Goal: Task Accomplishment & Management: Complete application form

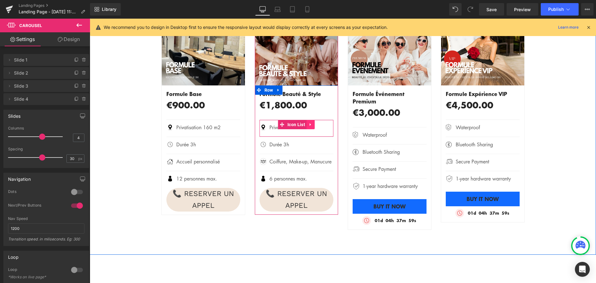
click at [309, 124] on icon at bounding box center [311, 124] width 4 height 5
click at [305, 124] on icon at bounding box center [307, 124] width 4 height 4
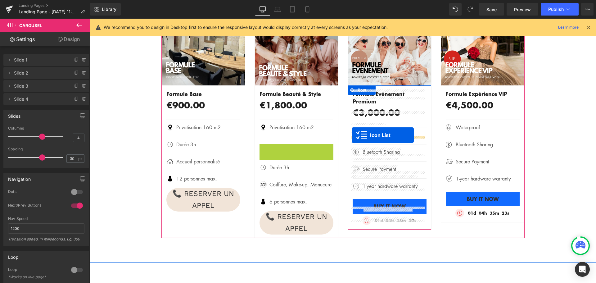
drag, startPoint x: 281, startPoint y: 148, endPoint x: 352, endPoint y: 135, distance: 72.3
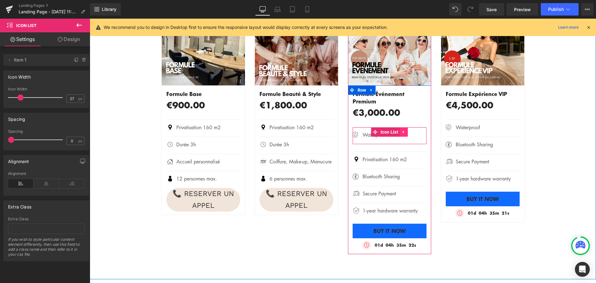
click at [403, 131] on icon at bounding box center [403, 132] width 1 height 3
click at [406, 130] on icon at bounding box center [408, 132] width 4 height 4
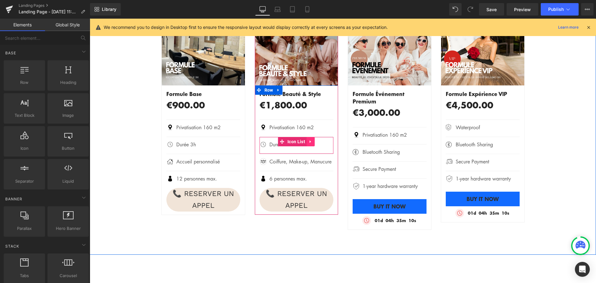
click at [309, 143] on icon at bounding box center [311, 141] width 4 height 5
click at [305, 141] on icon at bounding box center [307, 141] width 4 height 4
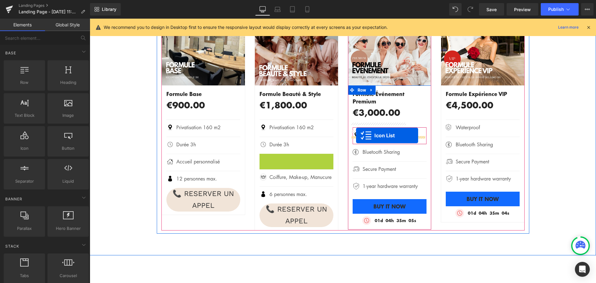
drag, startPoint x: 280, startPoint y: 158, endPoint x: 356, endPoint y: 135, distance: 79.3
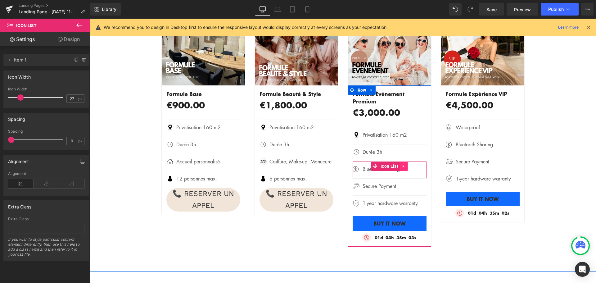
click at [403, 165] on icon at bounding box center [403, 166] width 1 height 3
click at [406, 164] on icon at bounding box center [408, 166] width 4 height 4
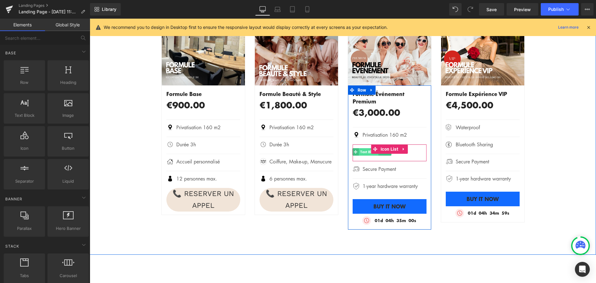
click at [365, 148] on span "Text Block" at bounding box center [369, 151] width 20 height 7
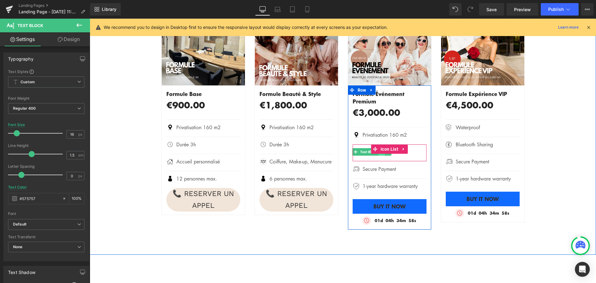
click at [379, 148] on link at bounding box center [382, 151] width 7 height 7
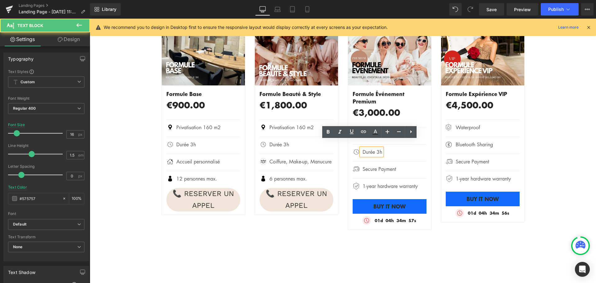
click at [377, 148] on p "Durée 3h" at bounding box center [373, 151] width 20 height 7
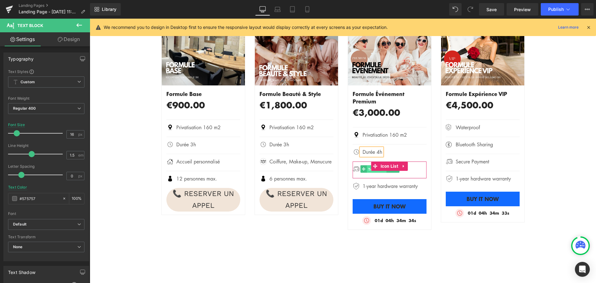
click at [367, 166] on span "Text Block" at bounding box center [377, 169] width 20 height 7
click at [387, 165] on link at bounding box center [390, 168] width 7 height 7
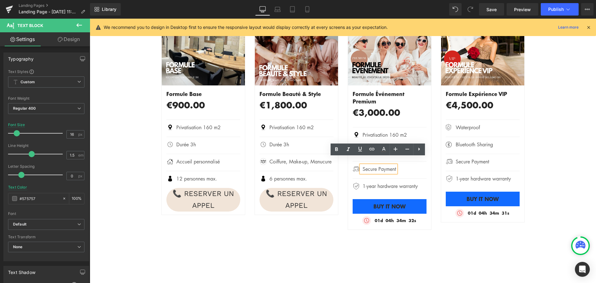
click at [384, 165] on p "Secure Payment" at bounding box center [380, 168] width 34 height 7
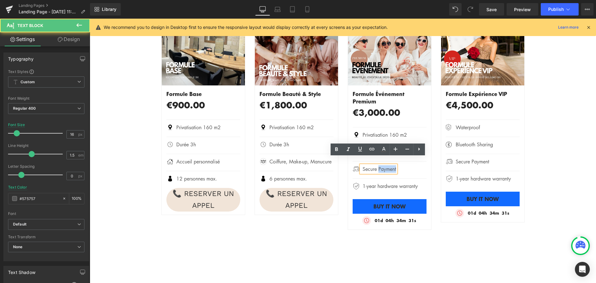
click at [384, 165] on p "Secure Payment" at bounding box center [380, 168] width 34 height 7
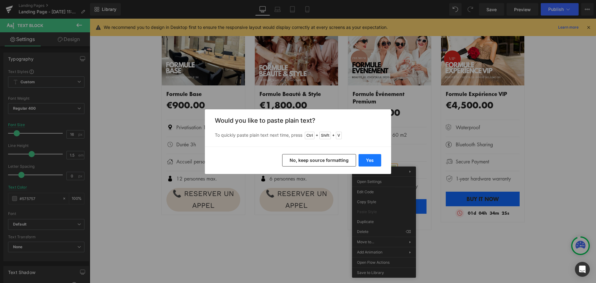
click at [371, 159] on button "Yes" at bounding box center [370, 160] width 23 height 12
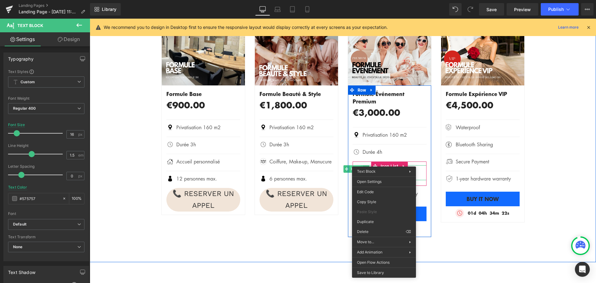
click at [356, 165] on span "Image" at bounding box center [356, 168] width 13 height 7
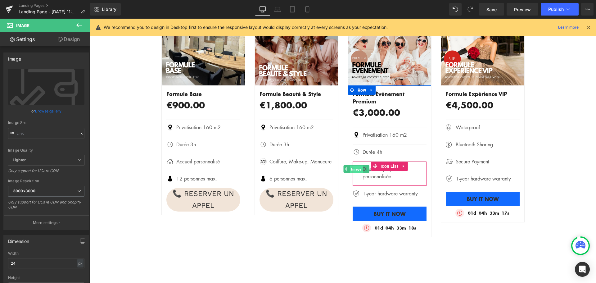
click at [356, 166] on span "Image" at bounding box center [356, 169] width 13 height 7
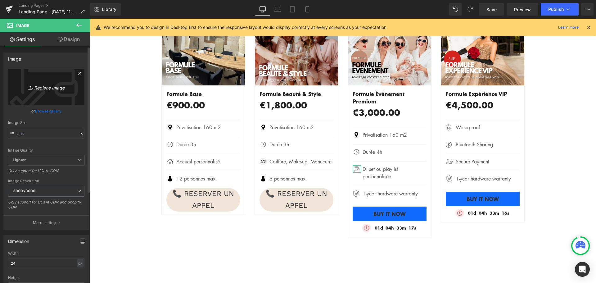
click at [51, 87] on icon "Replace Image" at bounding box center [46, 87] width 50 height 8
type input "C:\fakepath\MUSIQUE.jpg"
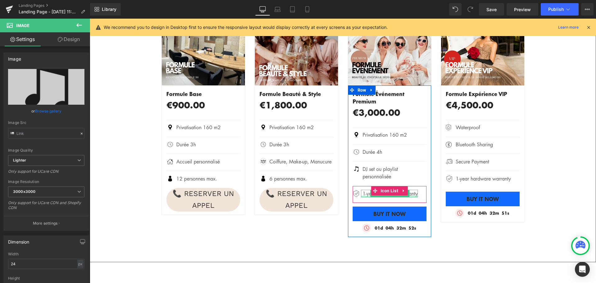
click at [397, 196] on div at bounding box center [389, 197] width 57 height 2
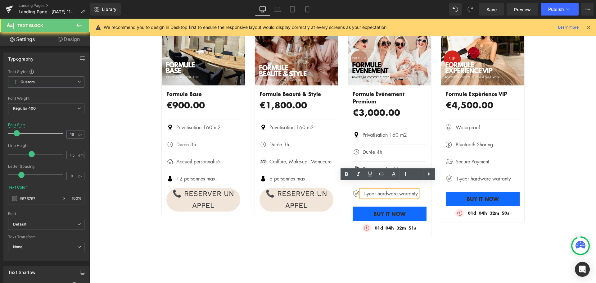
click at [393, 190] on p "1-year hardware warranty" at bounding box center [390, 193] width 55 height 7
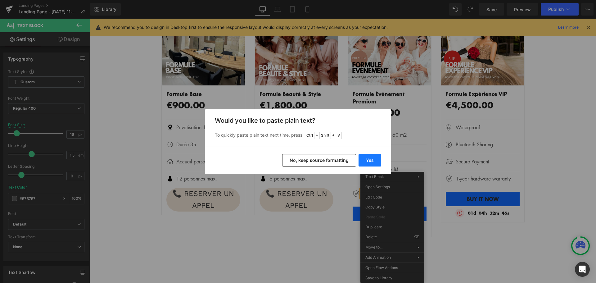
click at [372, 154] on button "Yes" at bounding box center [370, 160] width 23 height 12
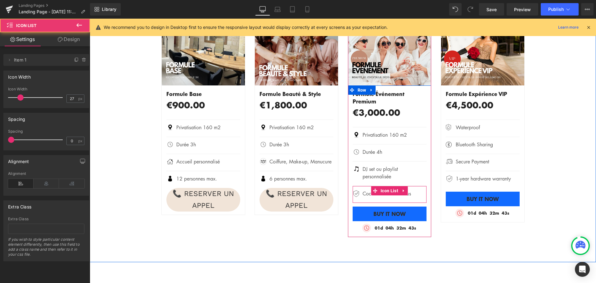
click at [355, 193] on div "Image Cocktails & softs inclus Text Block Icon List" at bounding box center [390, 194] width 74 height 17
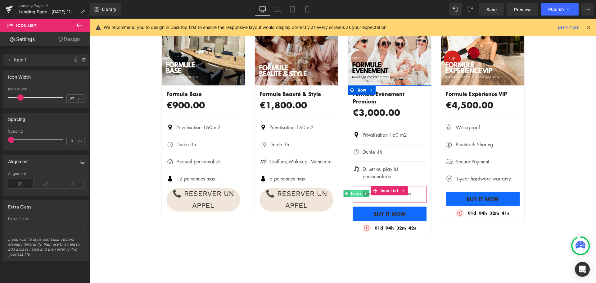
click at [355, 190] on span "Image" at bounding box center [356, 193] width 13 height 7
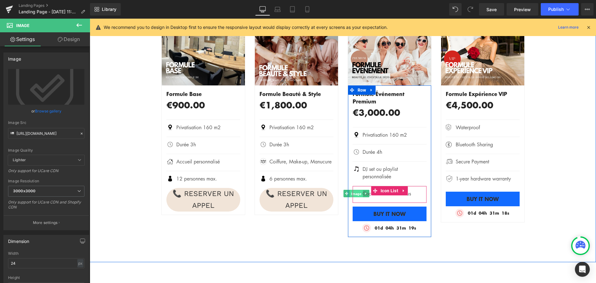
click at [354, 190] on span "Image" at bounding box center [356, 193] width 13 height 7
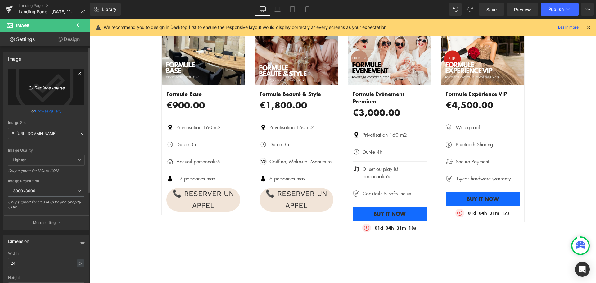
click at [51, 86] on icon "Replace Image" at bounding box center [46, 87] width 50 height 8
type input "C:\fakepath\COCKTAIL.jpg"
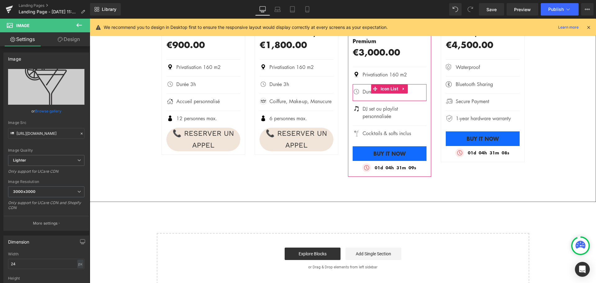
scroll to position [558, 0]
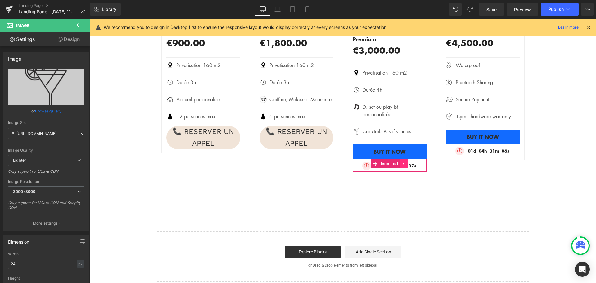
click at [402, 161] on icon at bounding box center [404, 163] width 4 height 5
click at [406, 162] on icon at bounding box center [408, 164] width 4 height 4
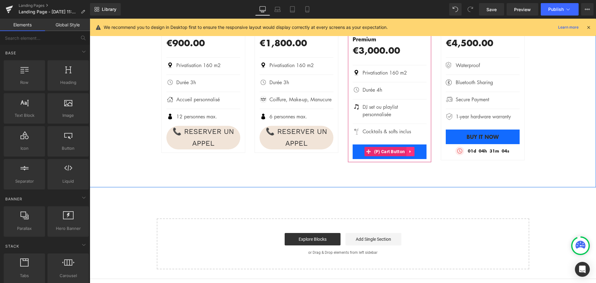
click at [409, 149] on icon at bounding box center [410, 151] width 4 height 5
click at [412, 149] on icon at bounding box center [414, 151] width 4 height 5
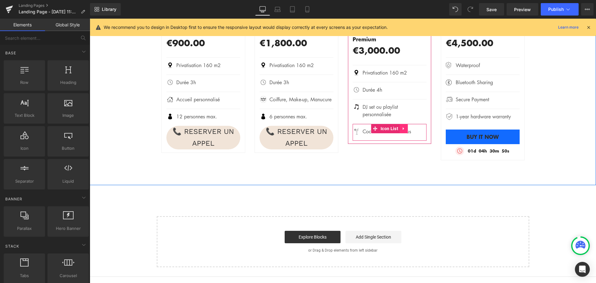
click at [403, 127] on icon at bounding box center [403, 128] width 1 height 3
click at [398, 126] on icon at bounding box center [400, 128] width 4 height 4
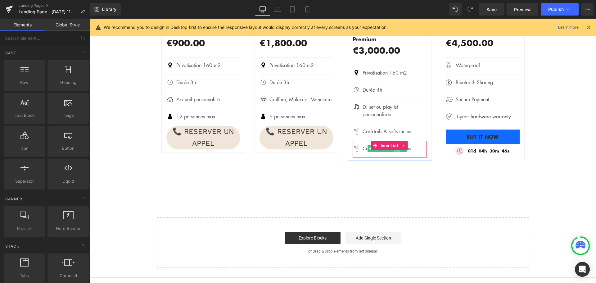
click at [394, 145] on link at bounding box center [397, 148] width 7 height 7
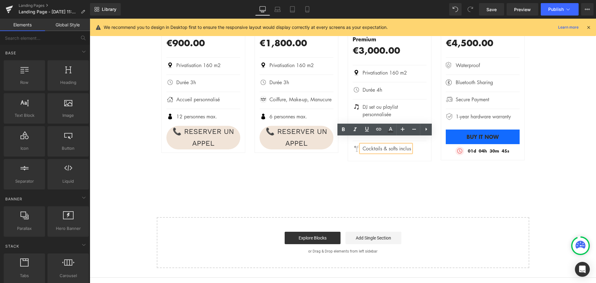
click at [392, 145] on p "Cocktails & softs inclus" at bounding box center [387, 148] width 48 height 7
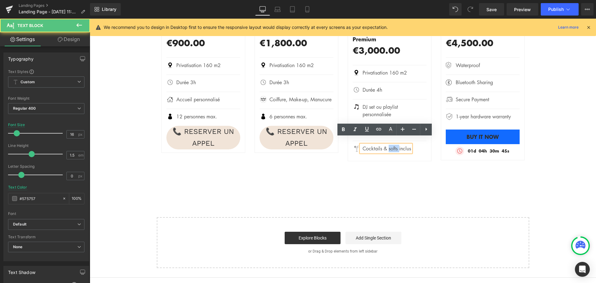
click at [392, 145] on p "Cocktails & softs inclus" at bounding box center [387, 148] width 48 height 7
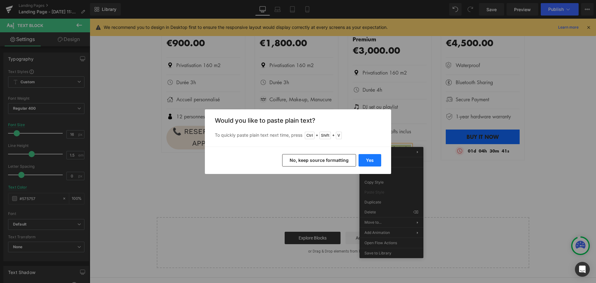
click at [373, 161] on button "Yes" at bounding box center [370, 160] width 23 height 12
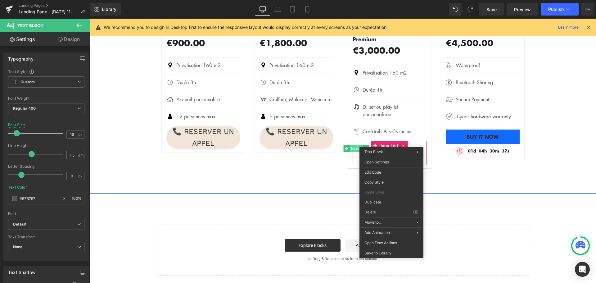
click at [355, 145] on span "Image" at bounding box center [356, 148] width 13 height 7
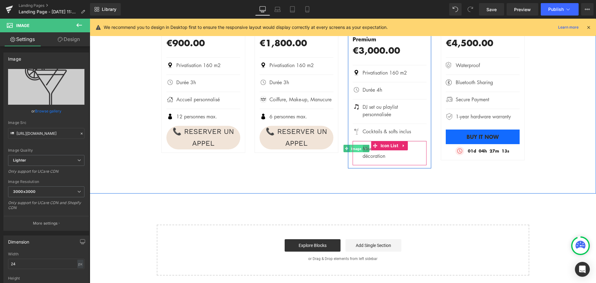
click at [354, 145] on span "Image" at bounding box center [356, 148] width 13 height 7
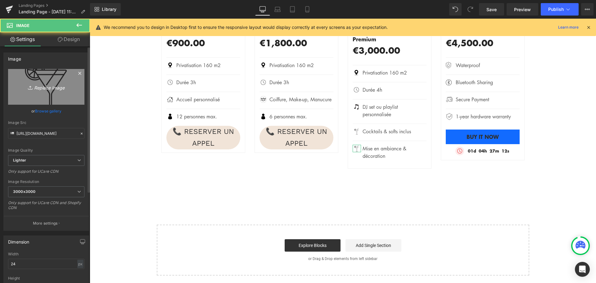
click at [40, 88] on icon "Replace Image" at bounding box center [46, 87] width 50 height 8
type input "C:\fakepath\DECO.jpg"
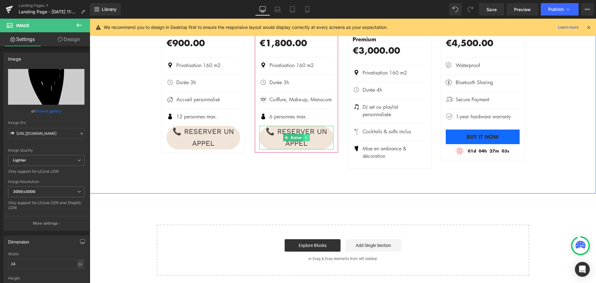
click at [305, 139] on icon at bounding box center [306, 138] width 3 height 4
click at [302, 139] on icon at bounding box center [303, 137] width 3 height 3
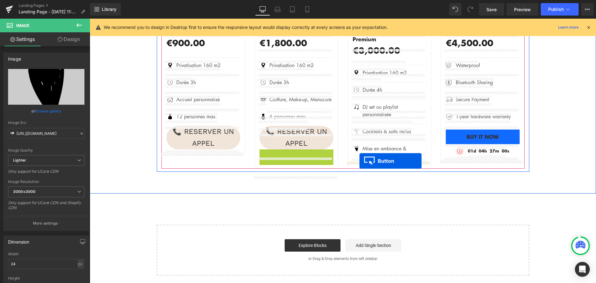
drag, startPoint x: 284, startPoint y: 169, endPoint x: 360, endPoint y: 161, distance: 76.2
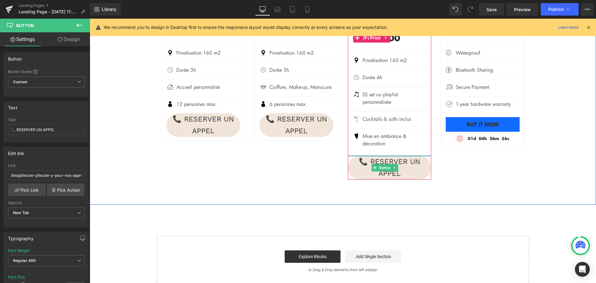
scroll to position [589, 0]
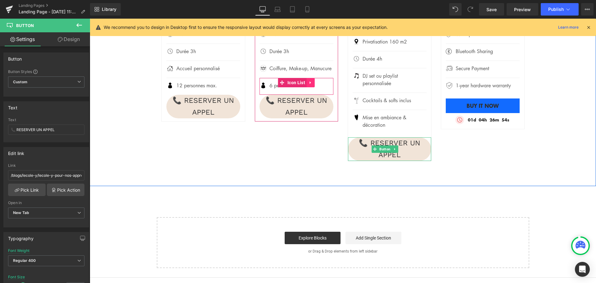
click at [311, 85] on icon at bounding box center [311, 82] width 4 height 5
click at [306, 85] on icon at bounding box center [307, 82] width 4 height 4
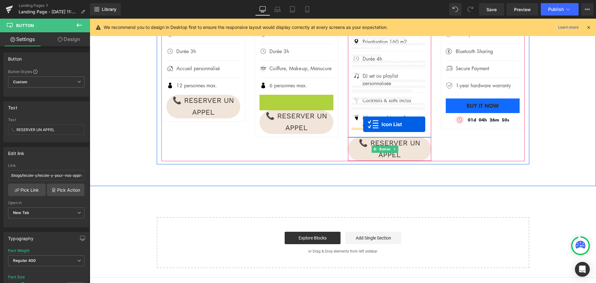
drag, startPoint x: 280, startPoint y: 108, endPoint x: 363, endPoint y: 124, distance: 84.8
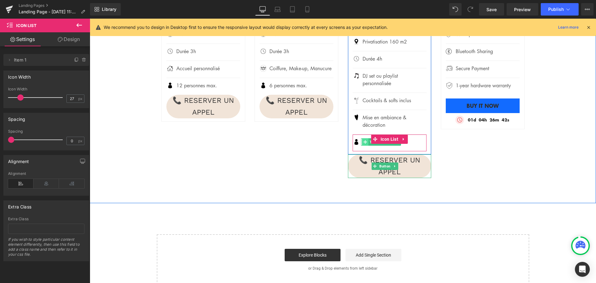
click at [364, 140] on icon at bounding box center [365, 142] width 3 height 4
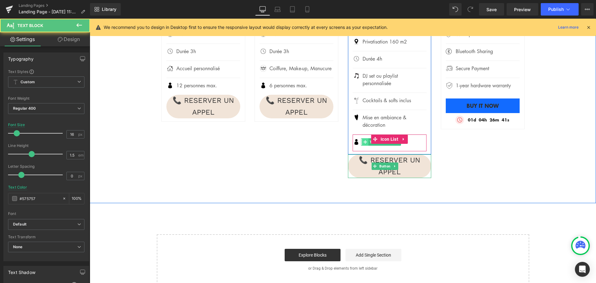
click at [364, 140] on icon at bounding box center [365, 141] width 3 height 3
click at [389, 138] on link at bounding box center [391, 141] width 7 height 7
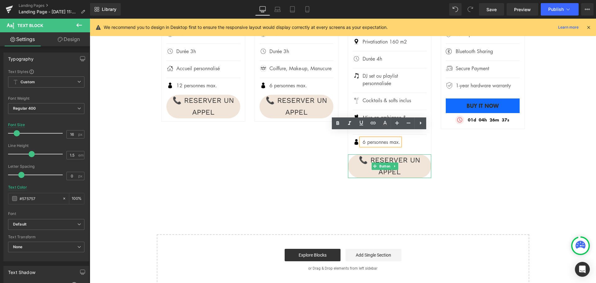
click at [363, 138] on p "6 personnes max." at bounding box center [382, 141] width 38 height 7
click at [280, 157] on div "- 90000 %" at bounding box center [348, 50] width 373 height 256
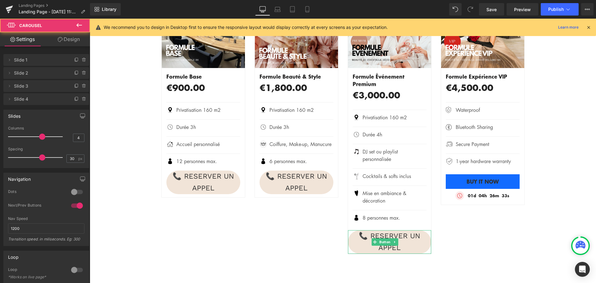
scroll to position [496, 0]
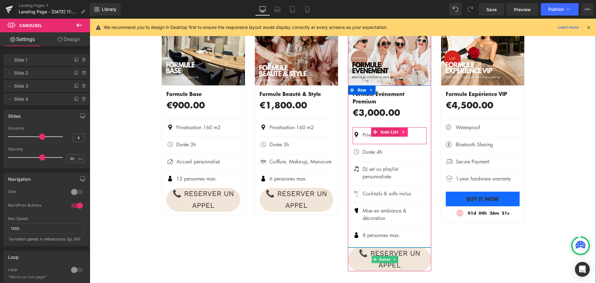
click at [402, 130] on icon at bounding box center [404, 132] width 4 height 5
click at [398, 130] on icon at bounding box center [400, 132] width 4 height 4
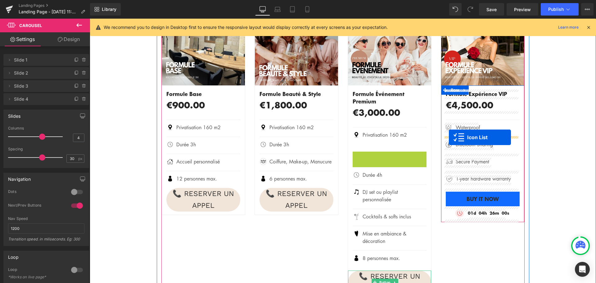
drag, startPoint x: 371, startPoint y: 147, endPoint x: 449, endPoint y: 137, distance: 78.5
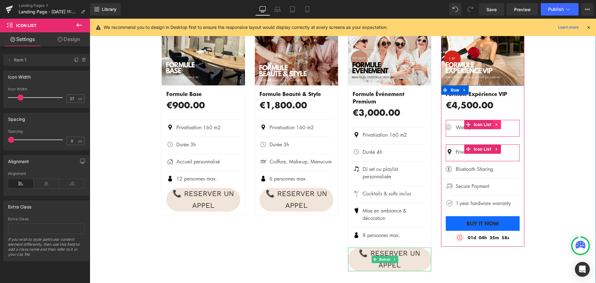
click at [495, 125] on icon at bounding box center [497, 124] width 4 height 5
click at [499, 124] on icon at bounding box center [501, 124] width 4 height 5
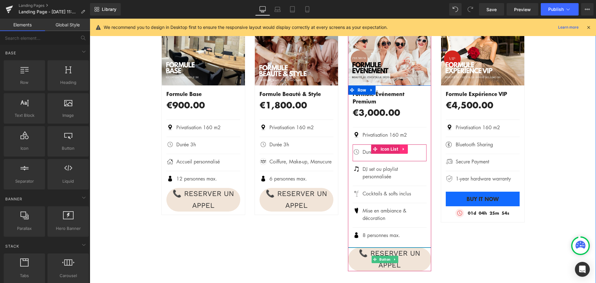
click at [402, 147] on icon at bounding box center [404, 149] width 4 height 5
click at [398, 147] on icon at bounding box center [400, 149] width 4 height 4
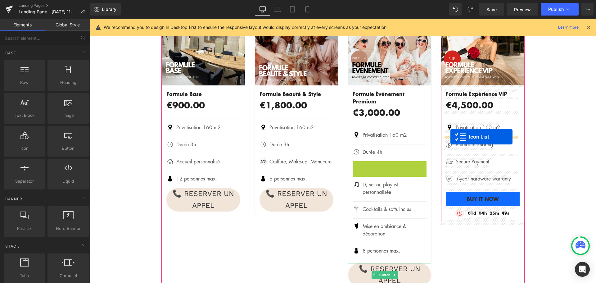
drag, startPoint x: 373, startPoint y: 159, endPoint x: 451, endPoint y: 137, distance: 80.4
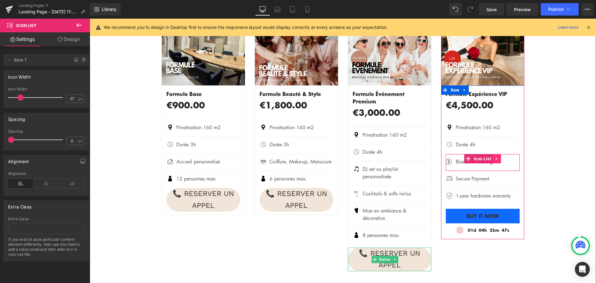
click at [495, 158] on icon at bounding box center [497, 159] width 4 height 5
click at [499, 158] on icon at bounding box center [501, 159] width 4 height 5
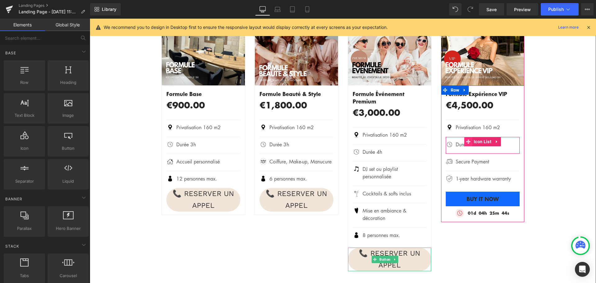
click at [469, 145] on span at bounding box center [468, 141] width 8 height 9
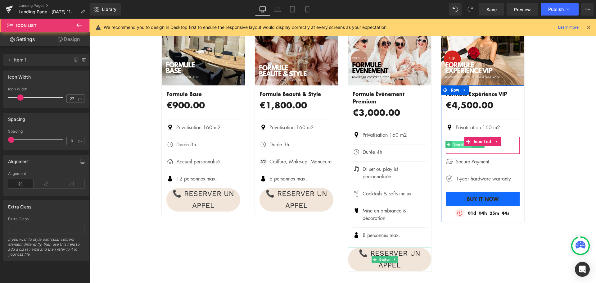
click at [456, 147] on span "Text Block" at bounding box center [462, 144] width 20 height 7
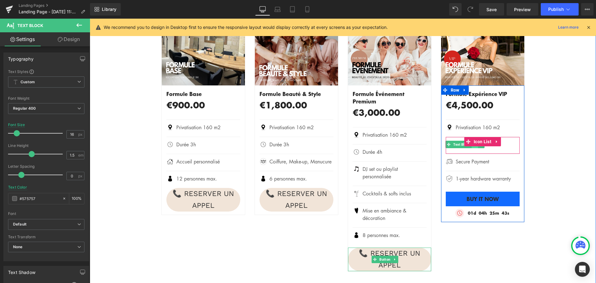
click at [472, 147] on link at bounding box center [475, 144] width 7 height 7
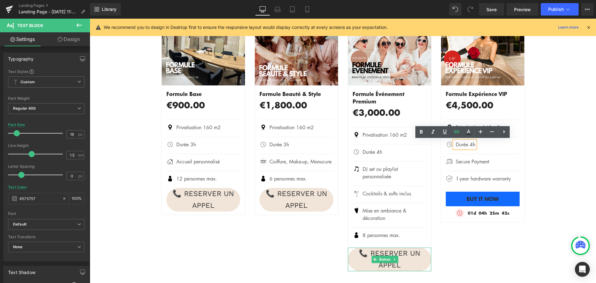
click at [471, 144] on p "Durée 4h" at bounding box center [466, 144] width 20 height 7
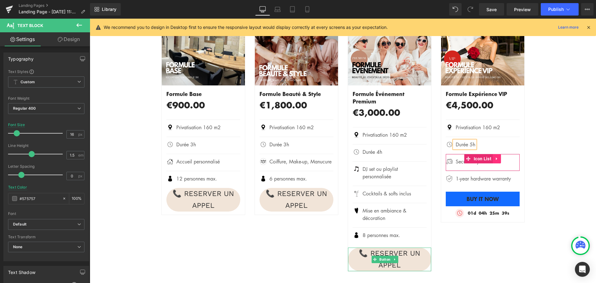
click at [495, 161] on icon at bounding box center [497, 159] width 4 height 5
click at [499, 161] on icon at bounding box center [501, 159] width 4 height 4
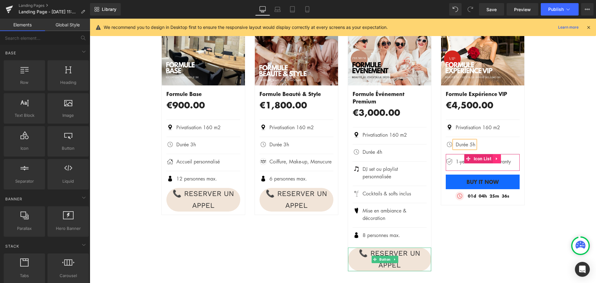
click at [495, 161] on icon at bounding box center [497, 159] width 4 height 5
click at [499, 159] on icon at bounding box center [501, 159] width 4 height 4
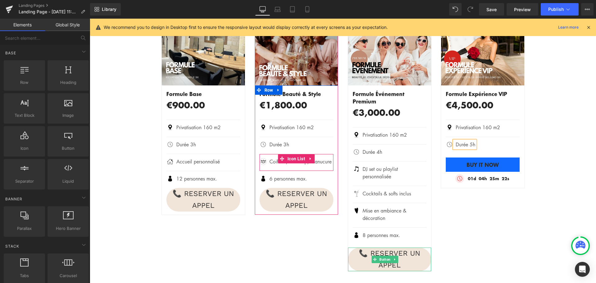
click at [309, 158] on icon at bounding box center [311, 159] width 4 height 5
click at [306, 159] on icon at bounding box center [307, 159] width 4 height 4
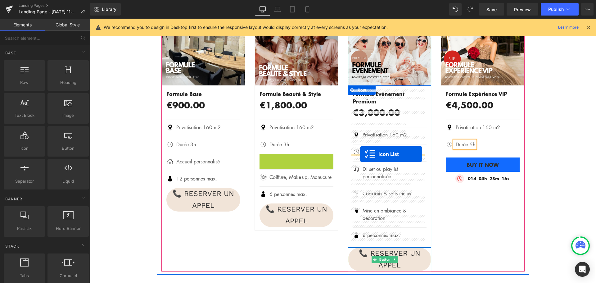
drag, startPoint x: 266, startPoint y: 158, endPoint x: 360, endPoint y: 154, distance: 94.2
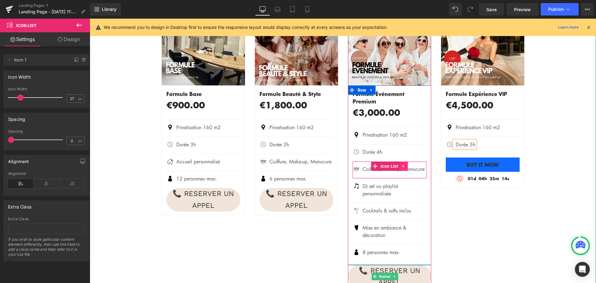
click at [403, 164] on icon at bounding box center [404, 166] width 4 height 5
click at [399, 164] on icon at bounding box center [400, 166] width 4 height 4
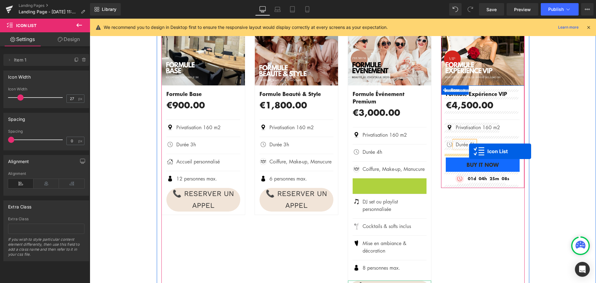
drag, startPoint x: 372, startPoint y: 183, endPoint x: 469, endPoint y: 151, distance: 102.6
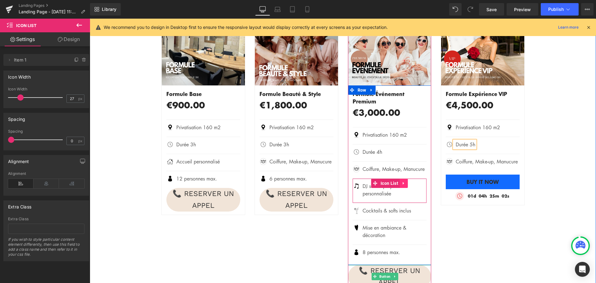
click at [403, 183] on icon at bounding box center [404, 183] width 4 height 5
click at [399, 184] on icon at bounding box center [400, 183] width 4 height 5
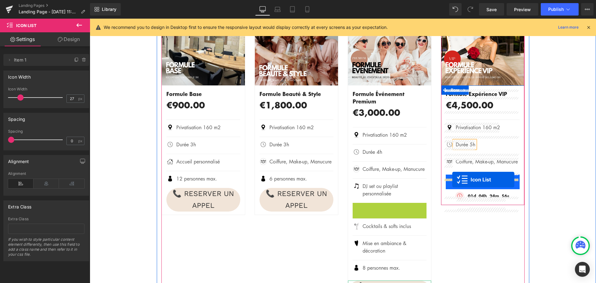
drag, startPoint x: 373, startPoint y: 208, endPoint x: 453, endPoint y: 180, distance: 84.5
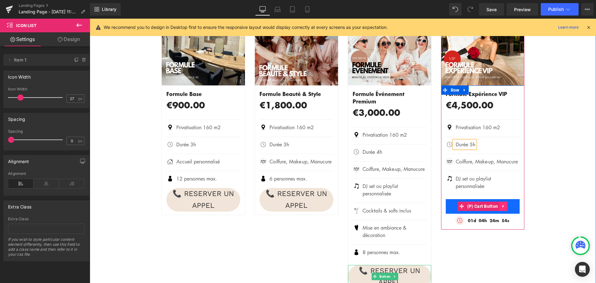
click at [503, 209] on icon at bounding box center [504, 206] width 4 height 5
click at [506, 209] on icon at bounding box center [508, 206] width 4 height 5
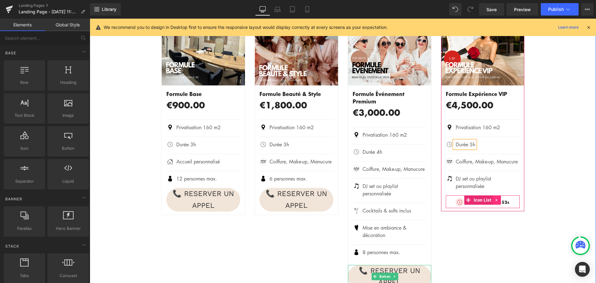
click at [496, 203] on icon at bounding box center [497, 200] width 4 height 5
click at [499, 202] on icon at bounding box center [501, 200] width 4 height 4
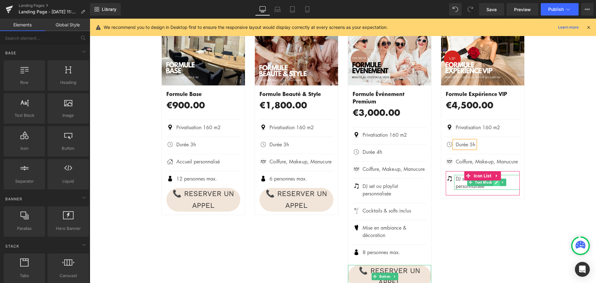
click at [494, 186] on link at bounding box center [497, 182] width 7 height 7
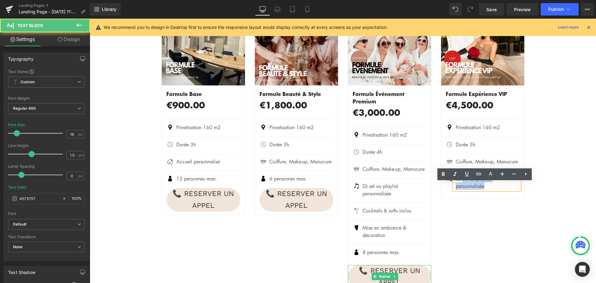
drag, startPoint x: 462, startPoint y: 186, endPoint x: 486, endPoint y: 193, distance: 25.7
click at [486, 190] on p "DJ set ou playlist personnalisée" at bounding box center [488, 182] width 64 height 15
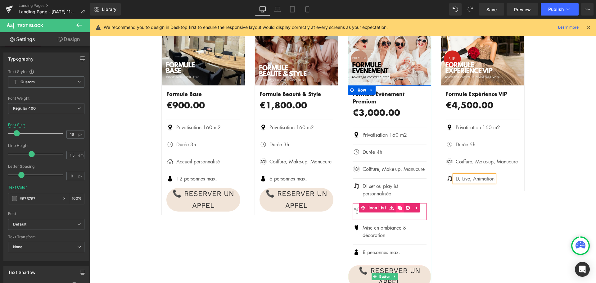
click at [398, 208] on icon at bounding box center [400, 208] width 4 height 4
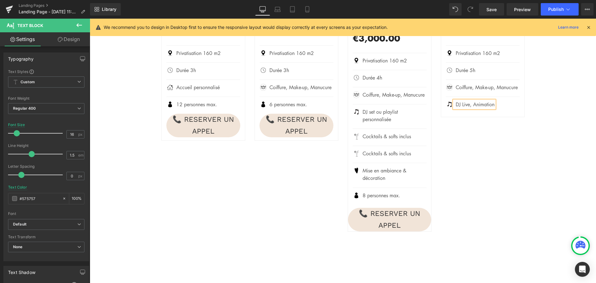
scroll to position [549, 0]
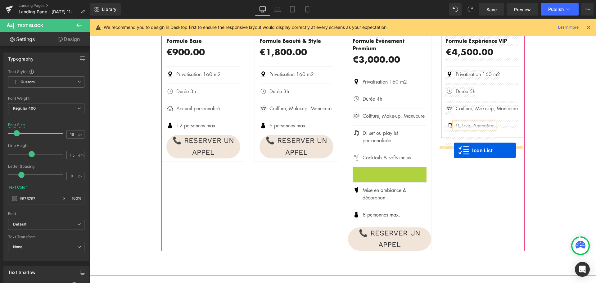
drag, startPoint x: 371, startPoint y: 173, endPoint x: 454, endPoint y: 150, distance: 86.7
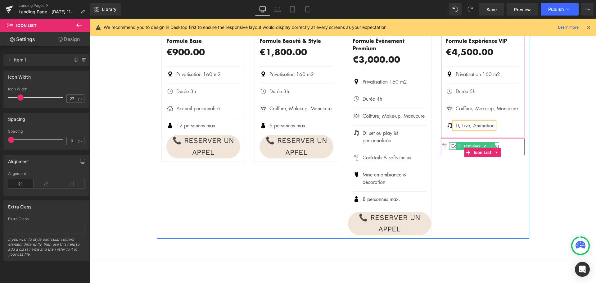
click at [457, 148] on icon at bounding box center [458, 146] width 3 height 4
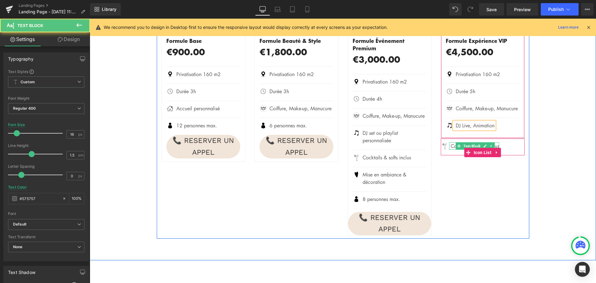
click at [482, 150] on link at bounding box center [485, 145] width 7 height 7
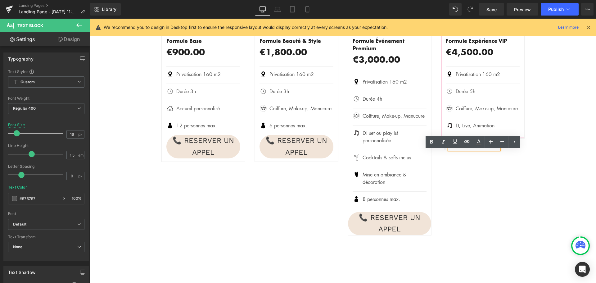
click at [479, 150] on p "Cocktails & softs inclus" at bounding box center [475, 145] width 48 height 7
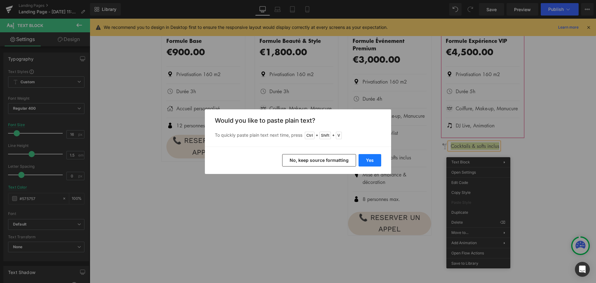
click at [362, 160] on button "Yes" at bounding box center [370, 160] width 23 height 12
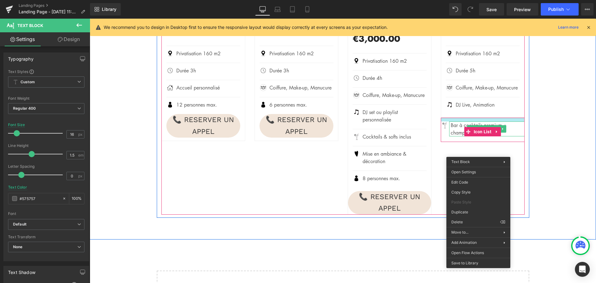
scroll to position [580, 0]
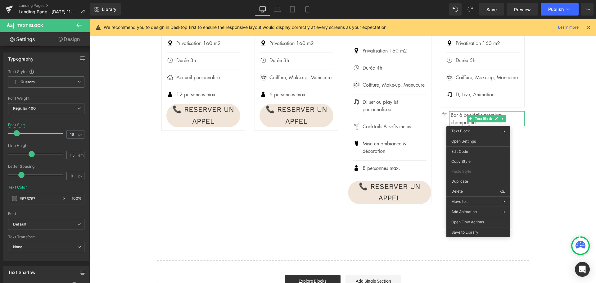
click at [536, 148] on div "NOS FORMULES DE PRIVATISATION Heading Separator Row - %" at bounding box center [343, 42] width 507 height 332
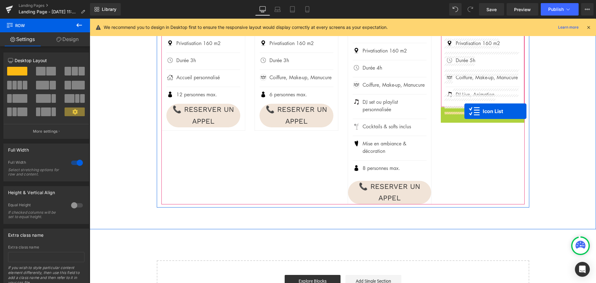
drag, startPoint x: 466, startPoint y: 127, endPoint x: 465, endPoint y: 111, distance: 16.2
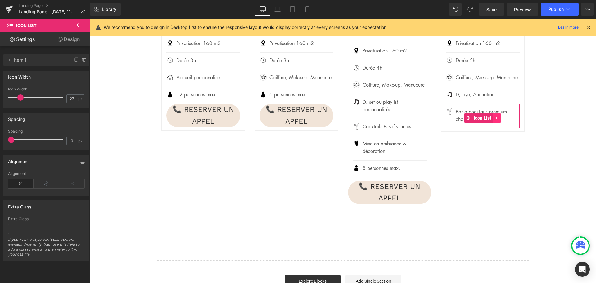
click at [496, 120] on icon at bounding box center [496, 118] width 1 height 3
click at [491, 120] on icon at bounding box center [493, 118] width 4 height 4
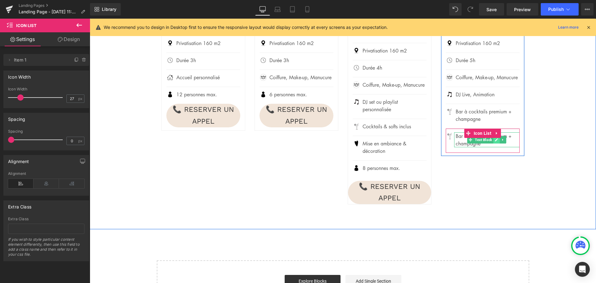
click at [495, 142] on icon at bounding box center [496, 140] width 3 height 4
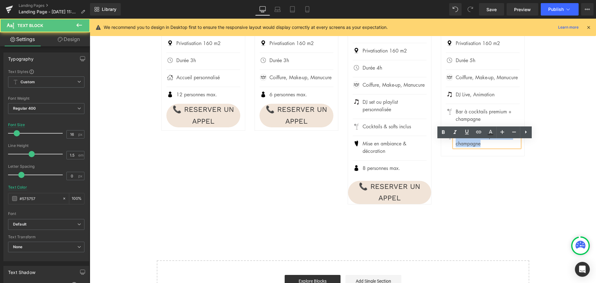
drag, startPoint x: 482, startPoint y: 151, endPoint x: 454, endPoint y: 145, distance: 28.6
click at [456, 145] on p "Bar à cocktails premium + champagne" at bounding box center [488, 139] width 64 height 15
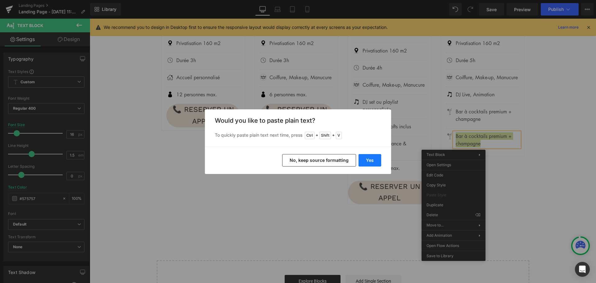
click at [372, 160] on button "Yes" at bounding box center [370, 160] width 23 height 12
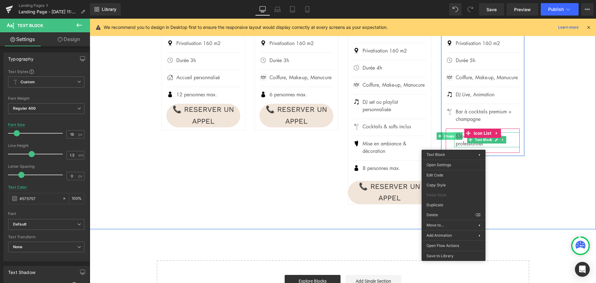
click at [448, 140] on span "Image" at bounding box center [449, 135] width 13 height 7
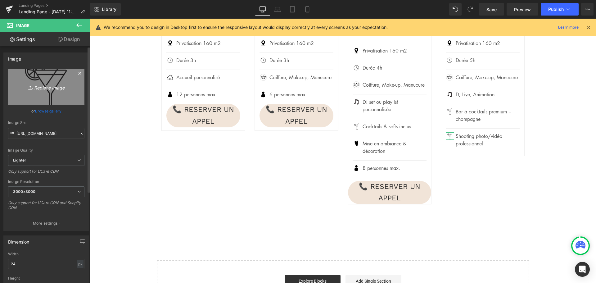
click at [47, 87] on icon "Replace Image" at bounding box center [46, 87] width 50 height 8
type input "C:\fakepath\photo.jpg"
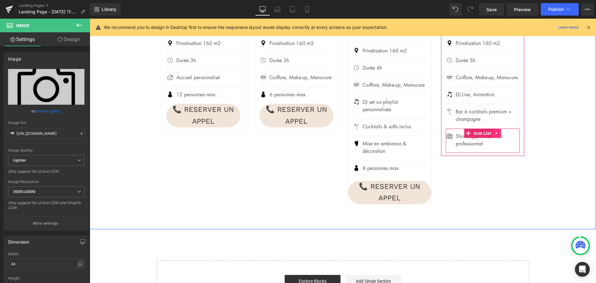
click at [496, 136] on icon at bounding box center [497, 133] width 4 height 5
click at [491, 135] on icon at bounding box center [493, 133] width 4 height 4
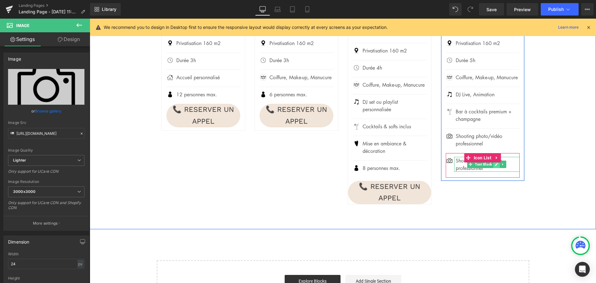
click at [495, 166] on icon at bounding box center [496, 164] width 3 height 3
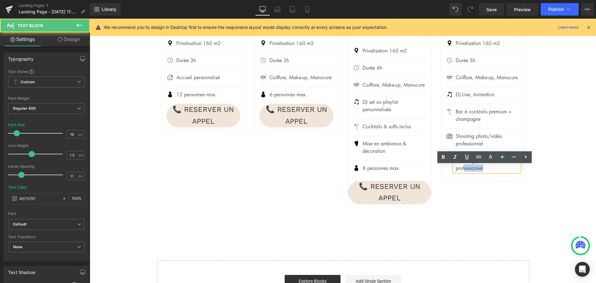
drag, startPoint x: 466, startPoint y: 180, endPoint x: 447, endPoint y: 171, distance: 21.2
click at [447, 171] on li "Image Shooting photo/vidéo professionnel Text Block" at bounding box center [483, 164] width 74 height 15
click at [487, 172] on p "Shooting photo/vidéo professionnel" at bounding box center [488, 164] width 64 height 15
drag, startPoint x: 487, startPoint y: 175, endPoint x: 454, endPoint y: 171, distance: 33.4
click at [456, 171] on p "Shooting photo/vidéo professionnel" at bounding box center [488, 164] width 64 height 15
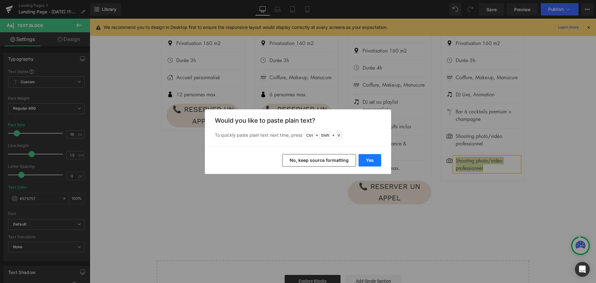
click at [373, 160] on button "Yes" at bounding box center [370, 160] width 23 height 12
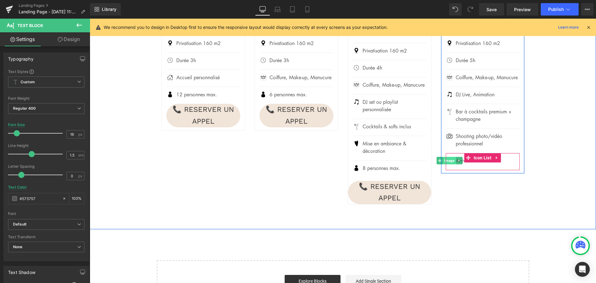
click at [448, 164] on span "Image" at bounding box center [449, 160] width 13 height 7
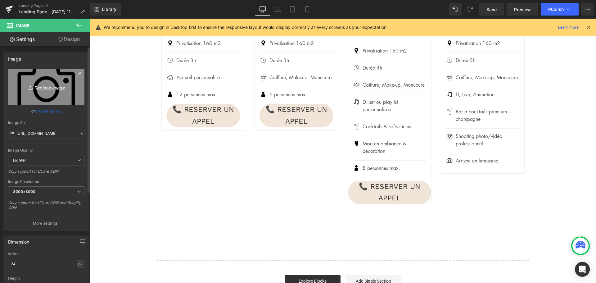
click at [49, 87] on icon "Replace Image" at bounding box center [46, 87] width 50 height 8
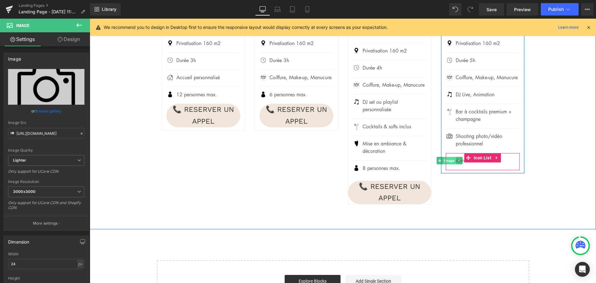
click at [446, 164] on span "Image" at bounding box center [449, 160] width 13 height 7
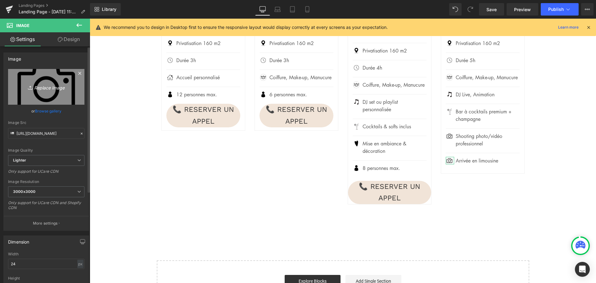
click at [46, 89] on icon "Replace Image" at bounding box center [46, 87] width 50 height 8
type input "C:\fakepath\limo.jpg"
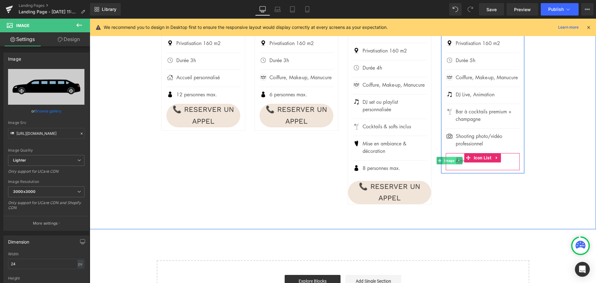
click at [447, 164] on span "Image" at bounding box center [449, 160] width 13 height 7
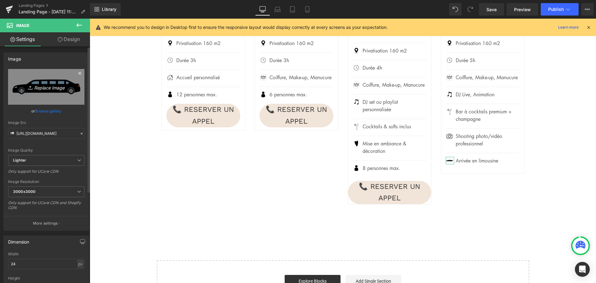
click at [42, 89] on icon "Replace Image" at bounding box center [46, 87] width 50 height 8
type input "C:\fakepath\limo (1).jpg"
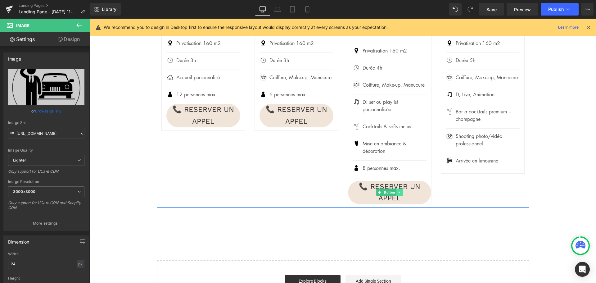
click at [399, 193] on icon at bounding box center [399, 192] width 3 height 4
click at [395, 194] on icon at bounding box center [396, 192] width 3 height 3
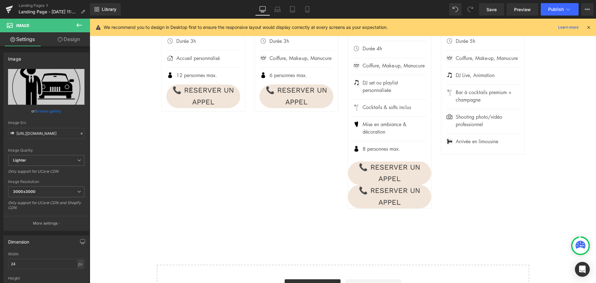
scroll to position [587, 0]
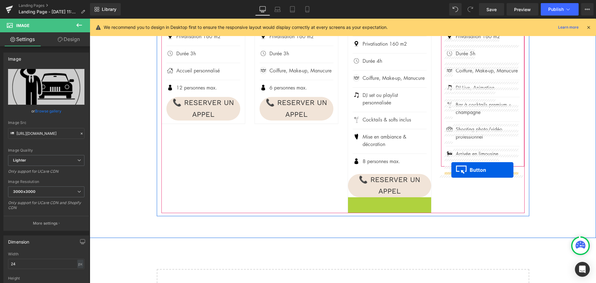
drag, startPoint x: 378, startPoint y: 211, endPoint x: 452, endPoint y: 170, distance: 84.3
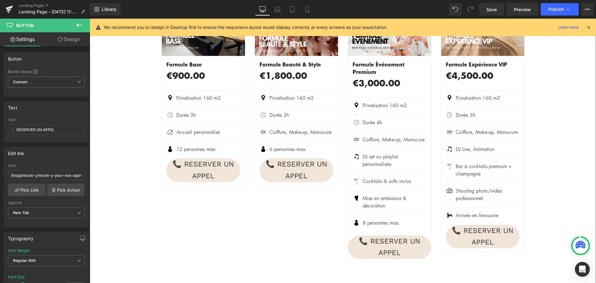
scroll to position [525, 0]
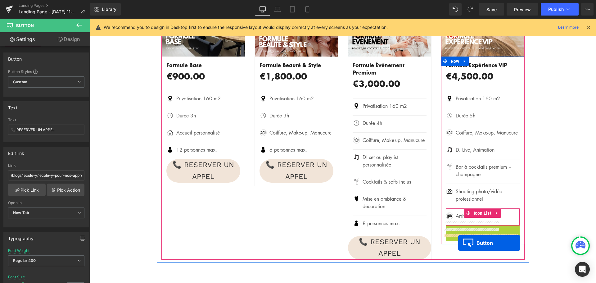
drag, startPoint x: 470, startPoint y: 246, endPoint x: 458, endPoint y: 243, distance: 11.8
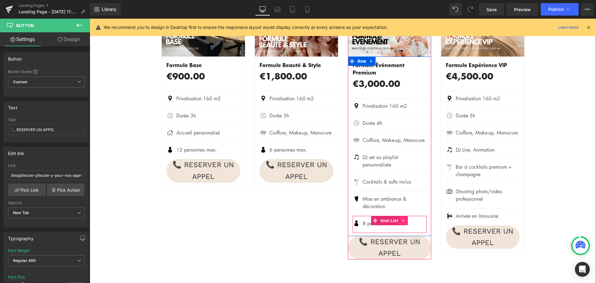
click at [403, 222] on icon at bounding box center [403, 220] width 1 height 3
click at [398, 223] on icon at bounding box center [400, 220] width 4 height 4
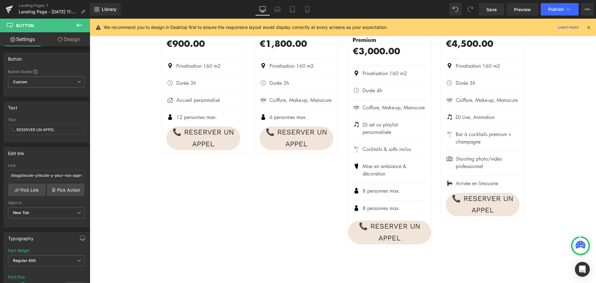
scroll to position [529, 0]
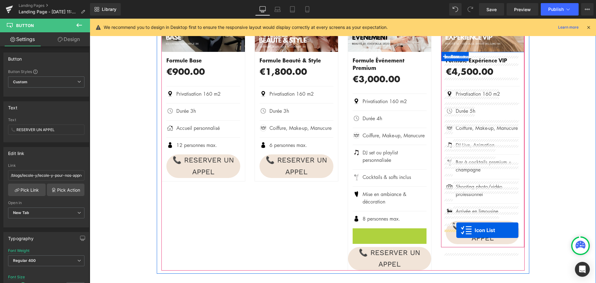
drag, startPoint x: 374, startPoint y: 234, endPoint x: 457, endPoint y: 230, distance: 83.0
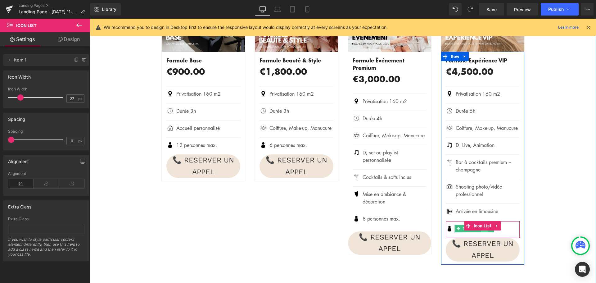
click at [484, 232] on link at bounding box center [484, 228] width 7 height 7
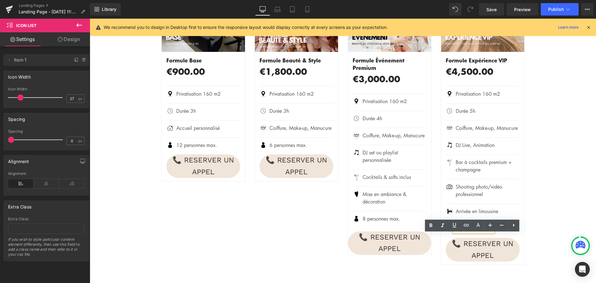
click at [456, 232] on p "8 personnes max." at bounding box center [475, 228] width 38 height 7
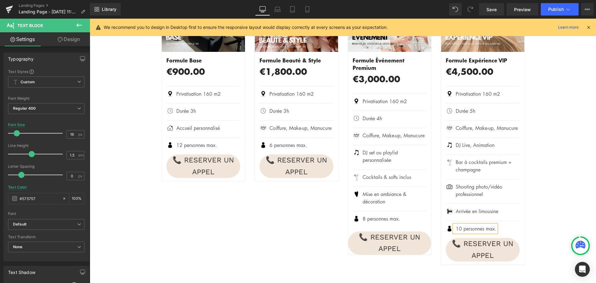
click at [558, 177] on div "NOS FORMULES DE PRIVATISATION Heading Separator Row - %" at bounding box center [343, 96] width 507 height 341
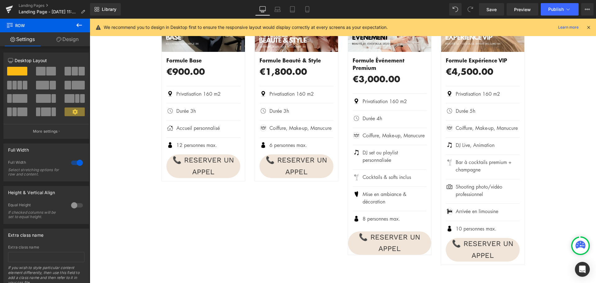
click at [79, 26] on icon at bounding box center [78, 24] width 7 height 7
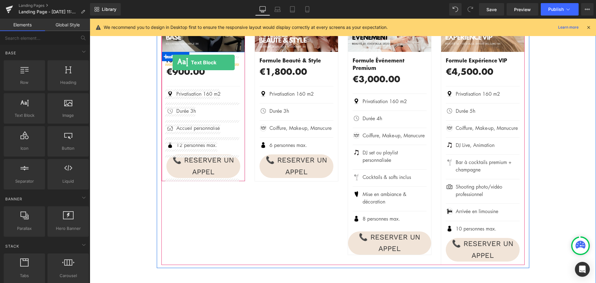
drag, startPoint x: 116, startPoint y: 134, endPoint x: 173, endPoint y: 62, distance: 91.2
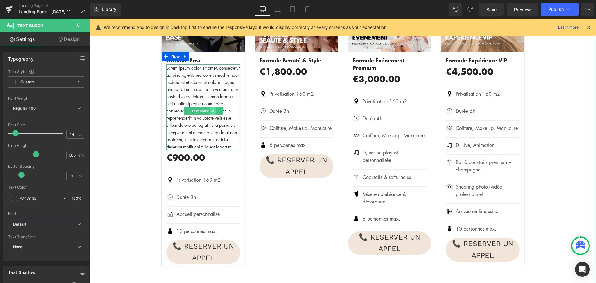
click at [212, 111] on icon at bounding box center [213, 110] width 3 height 3
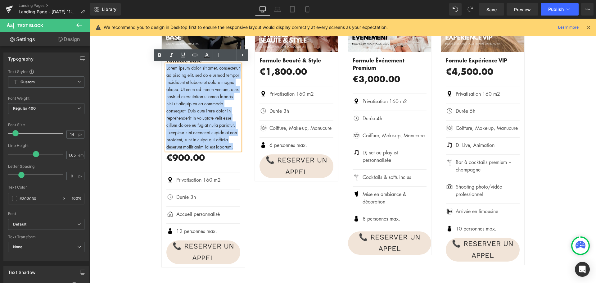
drag, startPoint x: 209, startPoint y: 154, endPoint x: 164, endPoint y: 67, distance: 97.9
click at [166, 67] on p "Lorem ipsum dolor sit amet, consectetur adipiscing elit, sed do eiusmod tempor …" at bounding box center [203, 107] width 74 height 86
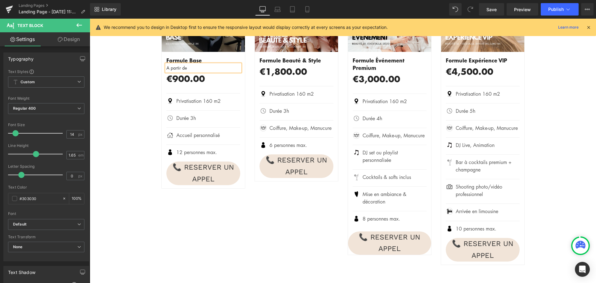
click at [207, 87] on div "Formule Base (P) Title A partir de Text Block €900.00 €0 (P) Price Image Privat…" at bounding box center [203, 121] width 83 height 129
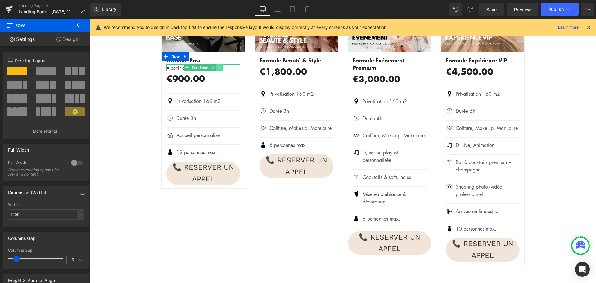
click at [218, 67] on icon at bounding box center [219, 68] width 3 height 4
click at [215, 68] on icon at bounding box center [216, 68] width 3 height 4
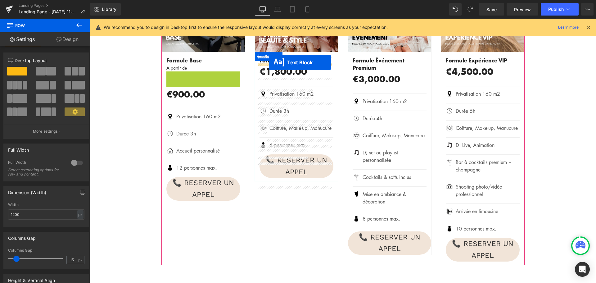
drag, startPoint x: 184, startPoint y: 75, endPoint x: 269, endPoint y: 62, distance: 86.3
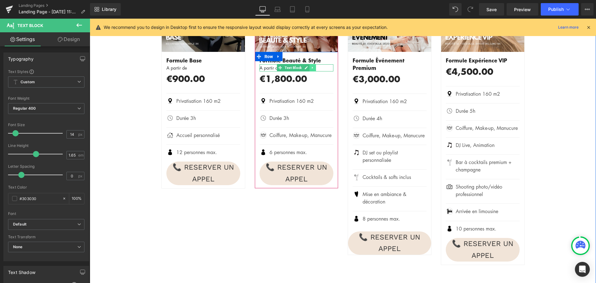
click at [312, 67] on link at bounding box center [313, 67] width 7 height 7
click at [308, 68] on icon at bounding box center [309, 67] width 3 height 3
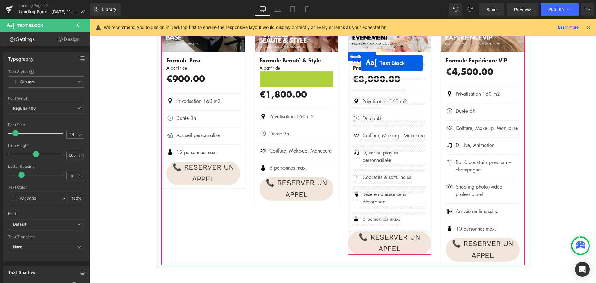
drag, startPoint x: 278, startPoint y: 74, endPoint x: 361, endPoint y: 63, distance: 83.7
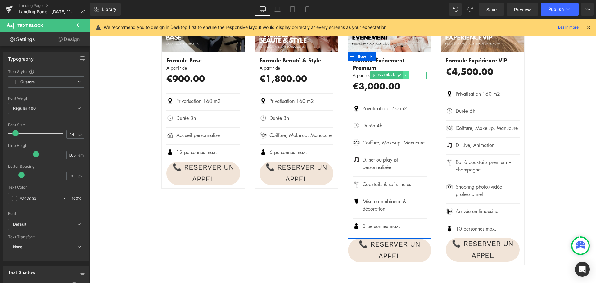
click at [404, 73] on icon at bounding box center [405, 75] width 3 height 4
click at [401, 74] on icon at bounding box center [402, 75] width 3 height 3
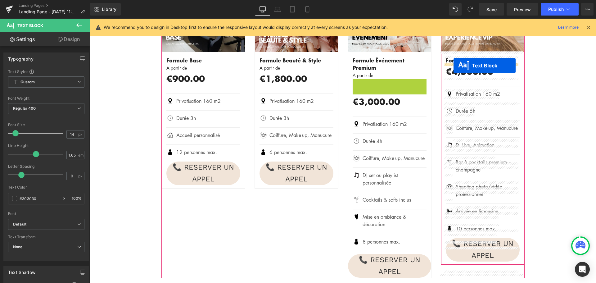
drag, startPoint x: 368, startPoint y: 75, endPoint x: 454, endPoint y: 66, distance: 86.5
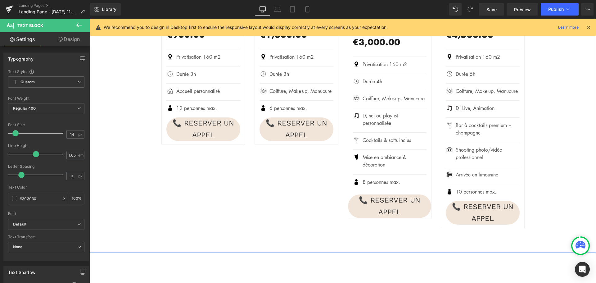
scroll to position [591, 0]
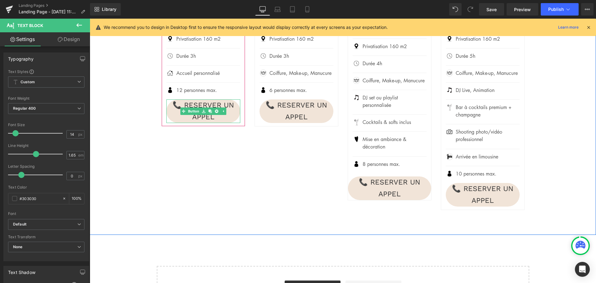
click at [227, 118] on span "📞 RESERVER UN APPEL" at bounding box center [203, 111] width 61 height 24
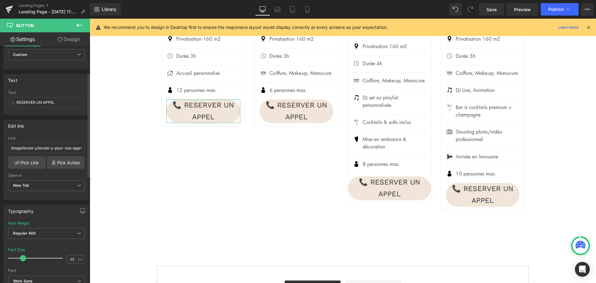
scroll to position [62, 0]
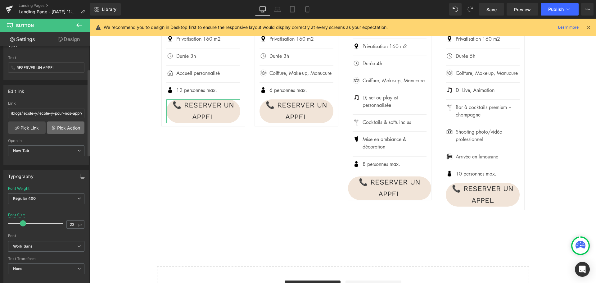
click at [52, 131] on link "Pick Action" at bounding box center [66, 127] width 38 height 12
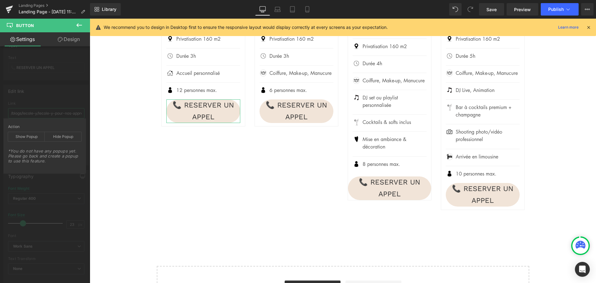
click at [59, 108] on div "Edit link /blogs/lecole-y/lecole-y-pour-nos-apprentis Link /blogs/lecole-y/leco…" at bounding box center [46, 122] width 93 height 85
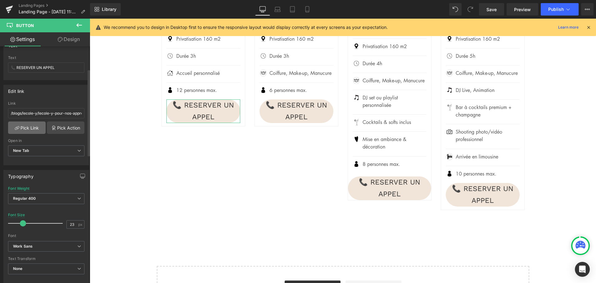
click at [35, 130] on link "Pick Link" at bounding box center [27, 127] width 38 height 12
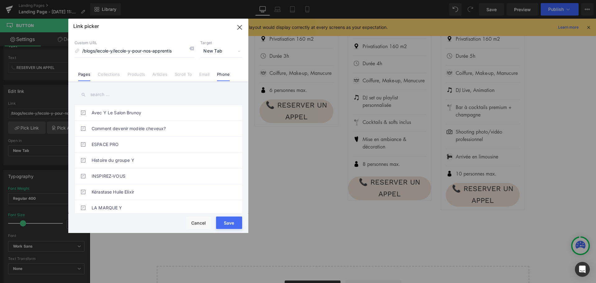
click at [221, 76] on link "Phone" at bounding box center [223, 76] width 13 height 9
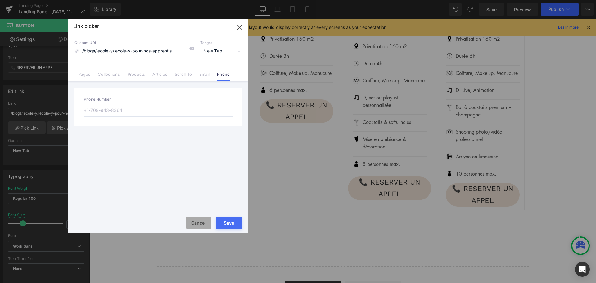
click at [196, 224] on button "Cancel" at bounding box center [198, 222] width 25 height 12
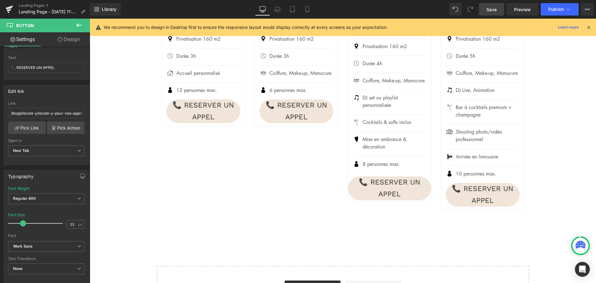
click at [493, 9] on span "Save" at bounding box center [492, 9] width 10 height 7
click at [40, 6] on link "Landing Pages" at bounding box center [54, 5] width 71 height 5
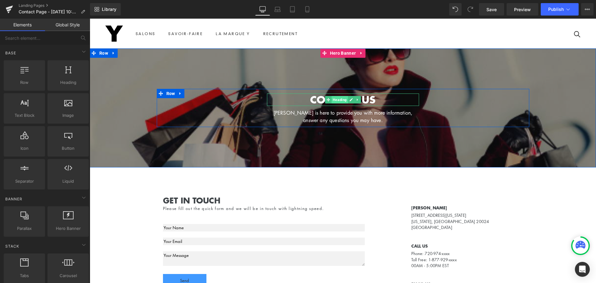
click at [336, 102] on span "Heading" at bounding box center [340, 99] width 16 height 7
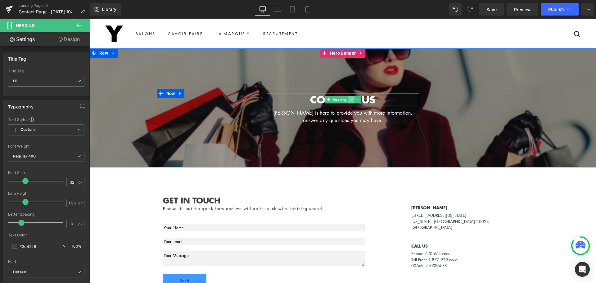
click at [348, 102] on link at bounding box center [351, 99] width 7 height 7
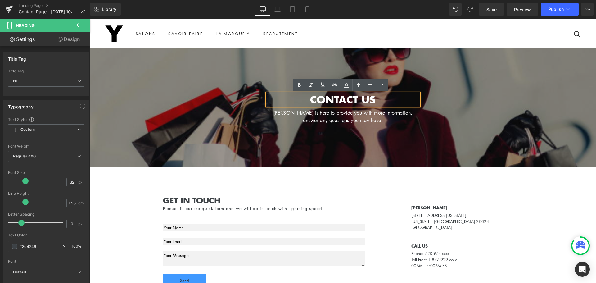
click at [339, 100] on b "Contact Us" at bounding box center [343, 99] width 66 height 15
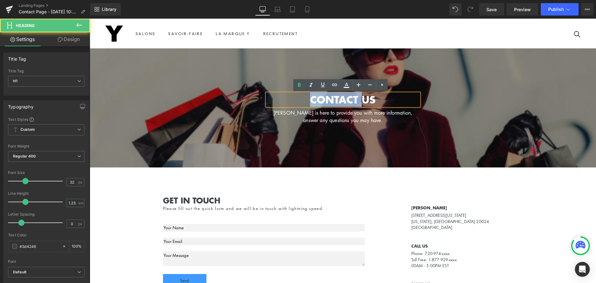
click at [339, 100] on b "Contact Us" at bounding box center [343, 99] width 66 height 15
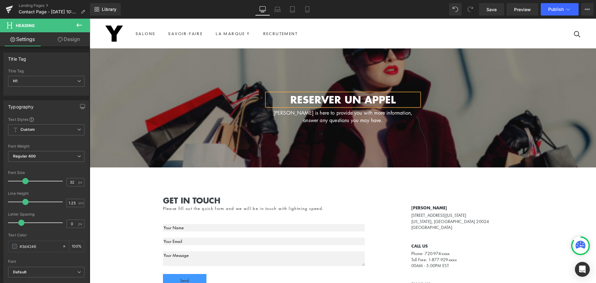
click at [323, 121] on font "[PERSON_NAME] is here to provide you with more information, answer any question…" at bounding box center [343, 116] width 139 height 14
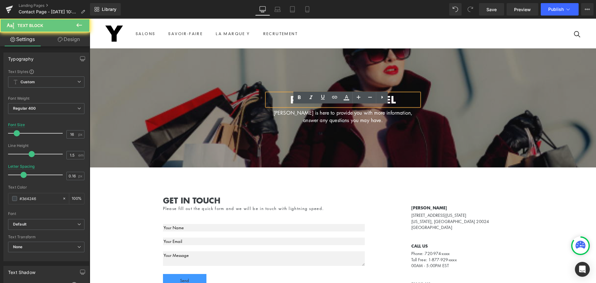
click at [323, 121] on font "[PERSON_NAME] is here to provide you with more information, answer any question…" at bounding box center [343, 116] width 139 height 14
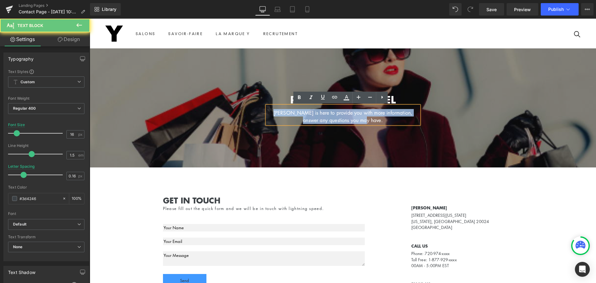
click at [323, 121] on font "[PERSON_NAME] is here to provide you with more information, answer any question…" at bounding box center [343, 116] width 139 height 14
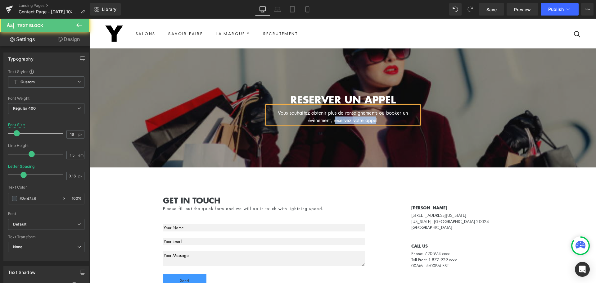
drag, startPoint x: 333, startPoint y: 121, endPoint x: 376, endPoint y: 121, distance: 43.8
click at [376, 121] on font "Vous souhaitez obtenir plus de renseignements ou booker un évènement, réservez …" at bounding box center [343, 116] width 130 height 14
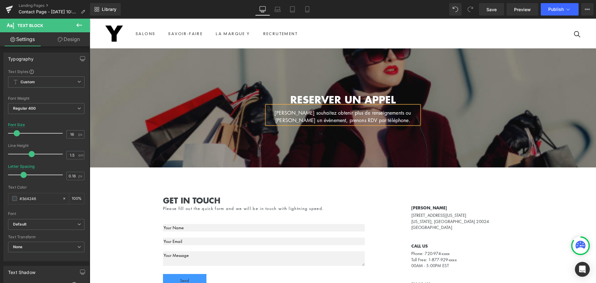
scroll to position [62, 0]
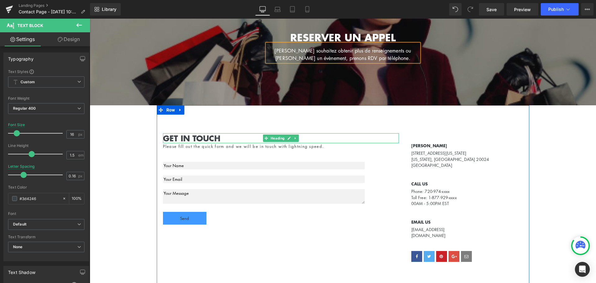
click at [204, 137] on b "Get In Touch" at bounding box center [191, 137] width 57 height 11
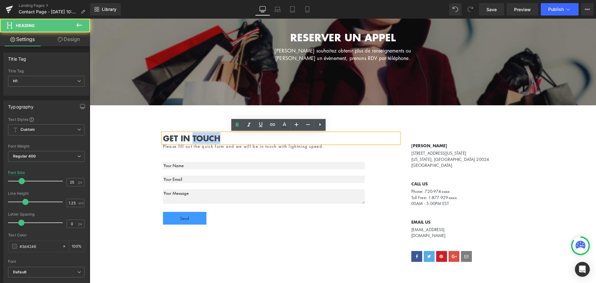
click at [204, 137] on b "Get In Touch" at bounding box center [191, 137] width 57 height 11
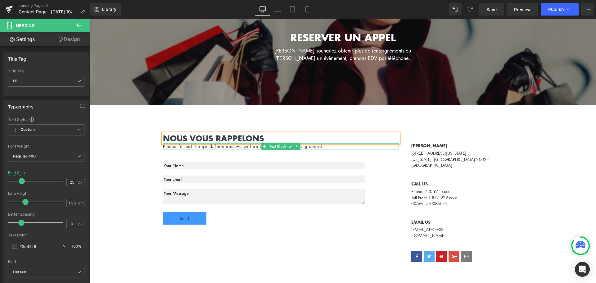
click at [211, 147] on p "Please fill out the quick form and we will be in touch with lightning speed." at bounding box center [281, 146] width 236 height 6
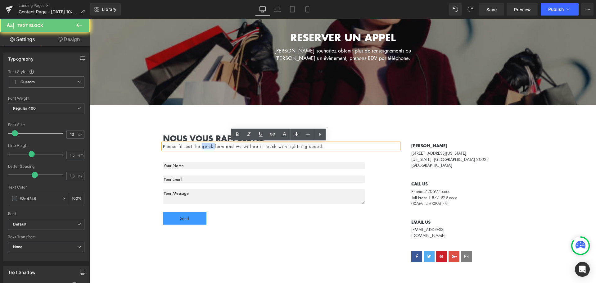
click at [211, 147] on p "Please fill out the quick form and we will be in touch with lightning speed." at bounding box center [281, 146] width 236 height 6
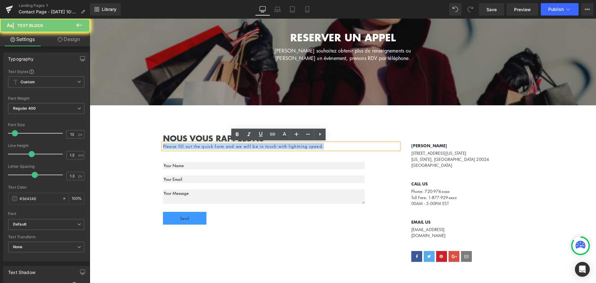
click at [211, 147] on p "Please fill out the quick form and we will be in touch with lightning speed." at bounding box center [281, 146] width 236 height 6
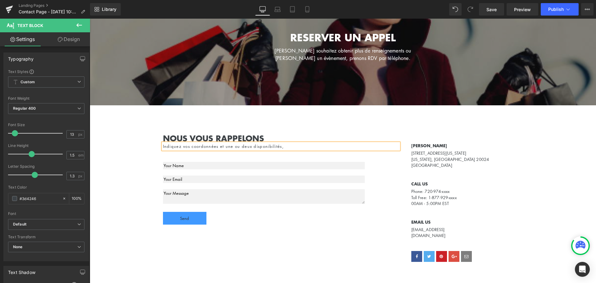
click at [225, 147] on div "Indiquez vos coordonnées et une ou deux disponibilités," at bounding box center [281, 146] width 236 height 6
click at [290, 146] on div "Indiquez vos coordonnées, une ou deux disponibilités," at bounding box center [281, 146] width 236 height 6
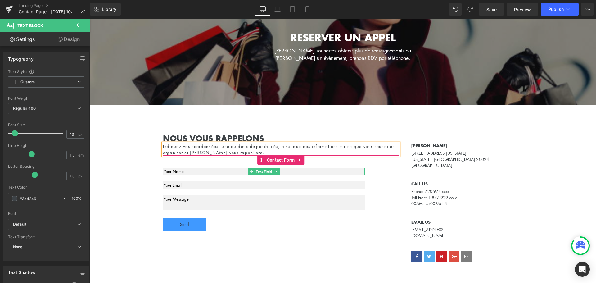
click at [178, 171] on input "text" at bounding box center [264, 171] width 202 height 7
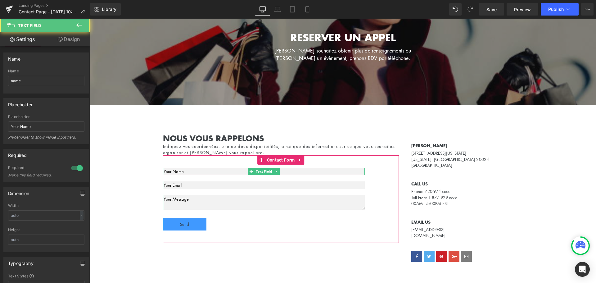
click at [178, 171] on input "text" at bounding box center [264, 171] width 202 height 7
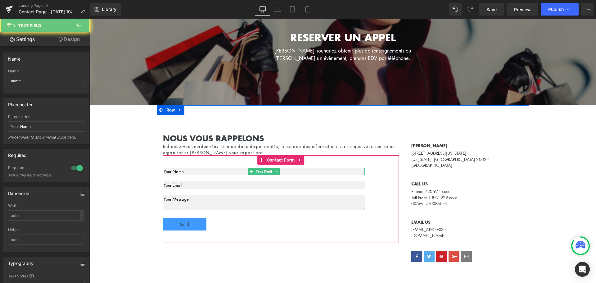
click at [178, 171] on input "text" at bounding box center [264, 171] width 202 height 7
click at [266, 172] on span "Text Field" at bounding box center [263, 171] width 19 height 7
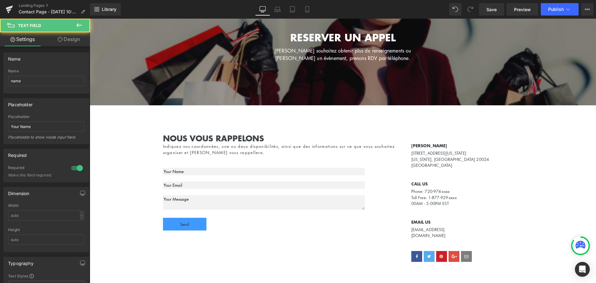
click at [190, 172] on input "text" at bounding box center [264, 171] width 202 height 7
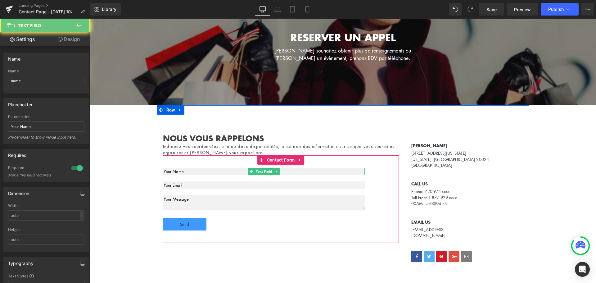
click at [190, 172] on input "text" at bounding box center [264, 171] width 202 height 7
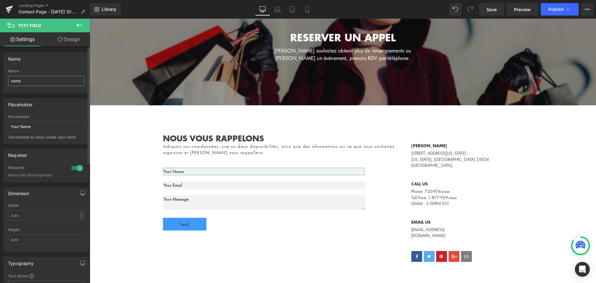
click at [23, 81] on input "name" at bounding box center [46, 81] width 76 height 10
type input "Nom et Prénom"
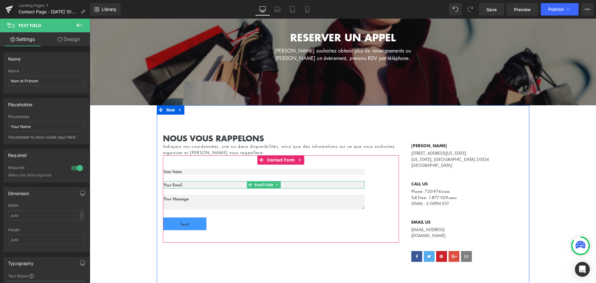
click at [193, 184] on input "email" at bounding box center [264, 184] width 202 height 7
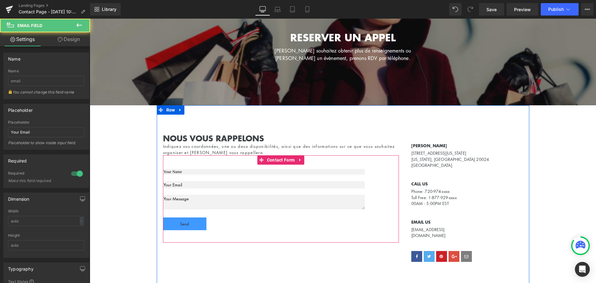
click at [181, 170] on input "text" at bounding box center [264, 172] width 202 height 6
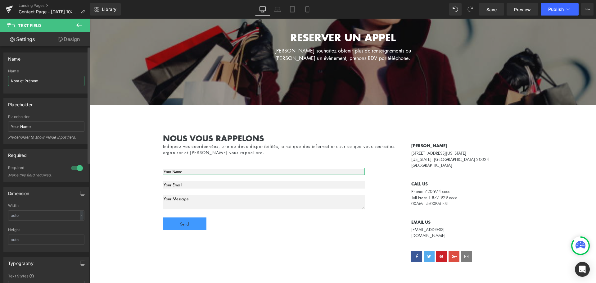
drag, startPoint x: 43, startPoint y: 79, endPoint x: 0, endPoint y: 78, distance: 43.2
click at [0, 78] on div "Name Nom et Prénom Name Nom et Prénom" at bounding box center [46, 71] width 93 height 46
click at [28, 126] on input "Your Name" at bounding box center [46, 126] width 76 height 10
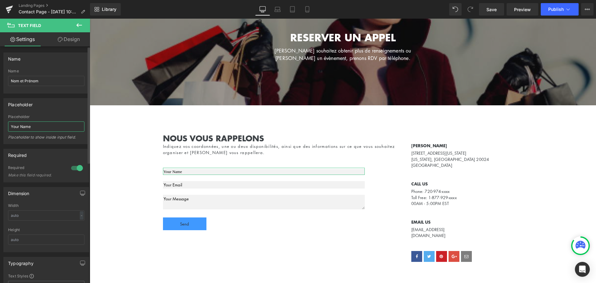
paste input "Nom et Prénom"
type input "Nom et Prénom"
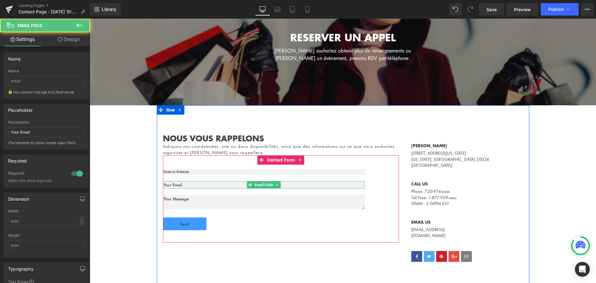
click at [189, 185] on input "email" at bounding box center [264, 184] width 202 height 7
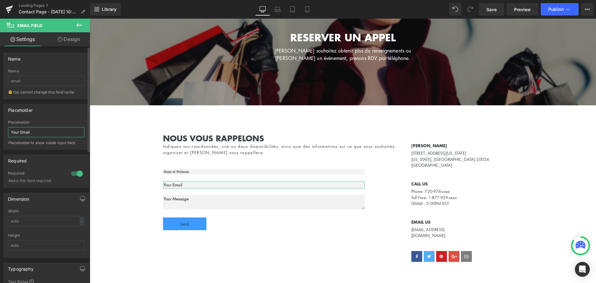
drag, startPoint x: 34, startPoint y: 132, endPoint x: 0, endPoint y: 128, distance: 34.1
click at [0, 128] on div "Placeholder Your Email Placeholder Your Email Placeholder to show inside input …" at bounding box center [46, 124] width 93 height 51
click at [17, 131] on input "Your Email" at bounding box center [46, 132] width 76 height 10
drag, startPoint x: 20, startPoint y: 132, endPoint x: 0, endPoint y: 133, distance: 20.5
click at [0, 133] on div "Placeholder Your Email Placeholder Your Email Placeholder to show inside input …" at bounding box center [46, 124] width 93 height 51
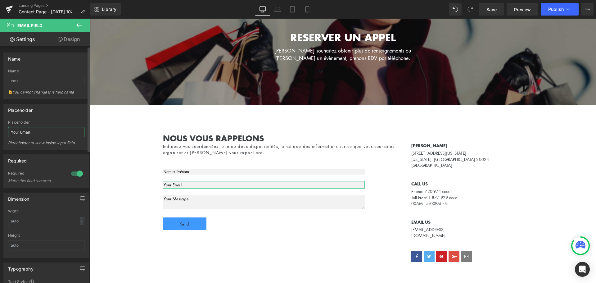
type input "Email"
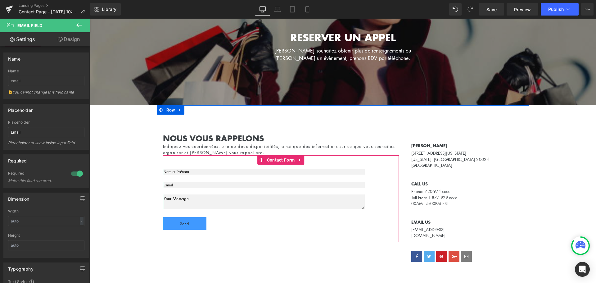
click at [199, 202] on textarea at bounding box center [264, 201] width 202 height 15
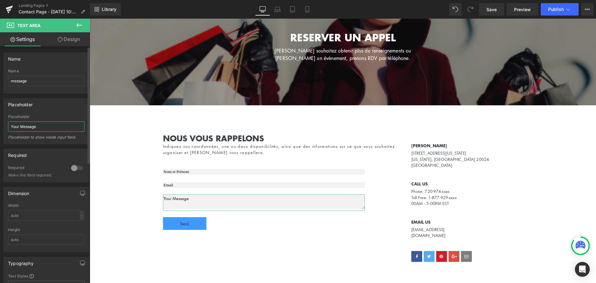
drag, startPoint x: 41, startPoint y: 127, endPoint x: 0, endPoint y: 126, distance: 40.7
click at [0, 126] on div "Placeholder Your Message Placeholder Your Message Placeholder to show inside in…" at bounding box center [46, 118] width 93 height 51
type input "Votre message"
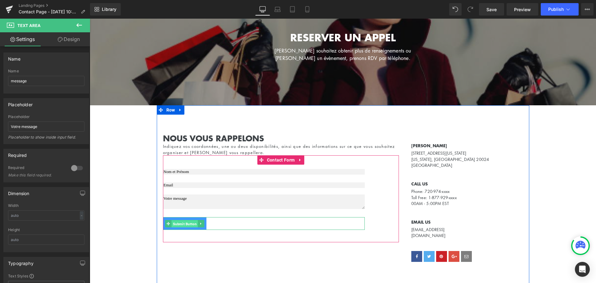
click at [194, 225] on span "Submit Button" at bounding box center [184, 223] width 26 height 7
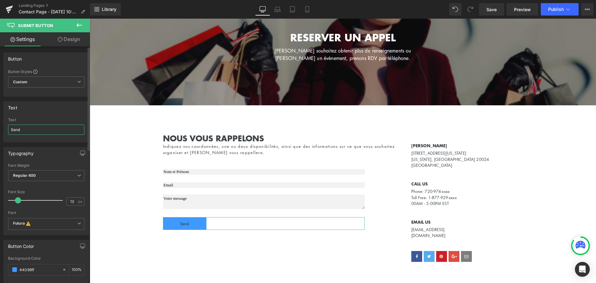
drag, startPoint x: 28, startPoint y: 128, endPoint x: 0, endPoint y: 128, distance: 28.3
click at [0, 128] on div "Text Send Text Send" at bounding box center [46, 120] width 93 height 46
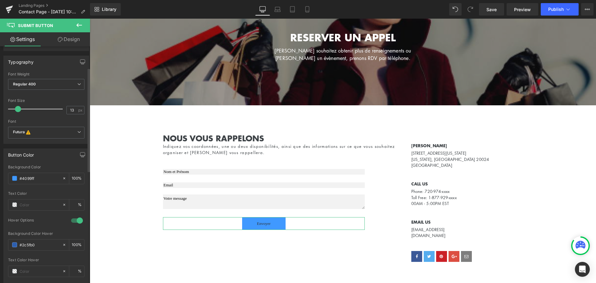
scroll to position [93, 0]
type input "Envoyer"
click at [14, 177] on span at bounding box center [14, 176] width 5 height 5
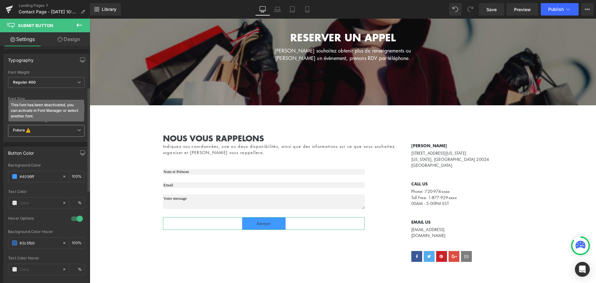
click at [17, 132] on icon "Futura" at bounding box center [19, 131] width 12 height 6
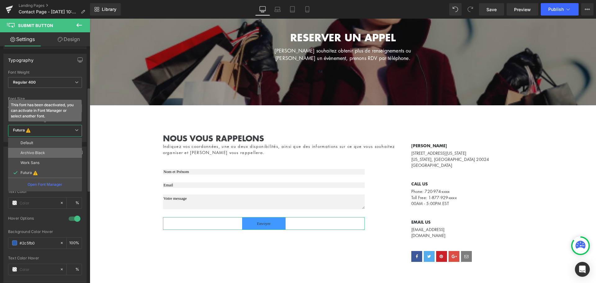
click at [22, 153] on p "Archivo Black" at bounding box center [32, 153] width 25 height 4
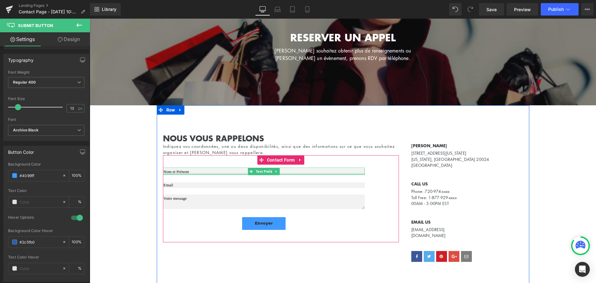
click at [194, 174] on div at bounding box center [264, 174] width 202 height 2
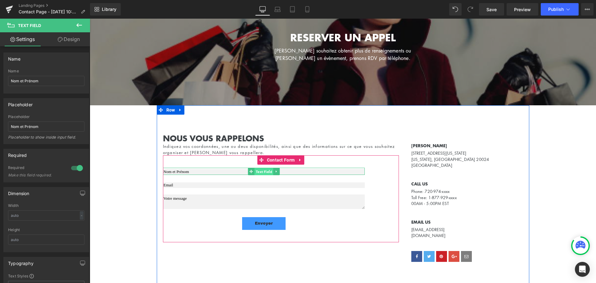
click at [261, 172] on span "Text Field" at bounding box center [263, 171] width 19 height 7
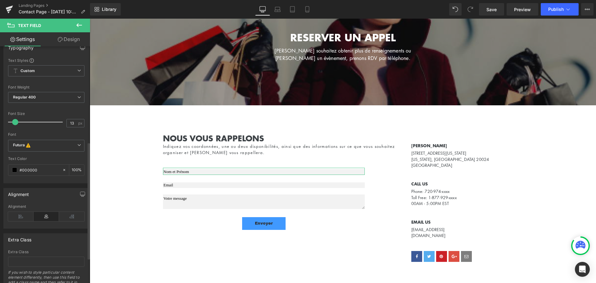
scroll to position [217, 0]
click at [77, 143] on icon at bounding box center [79, 143] width 4 height 4
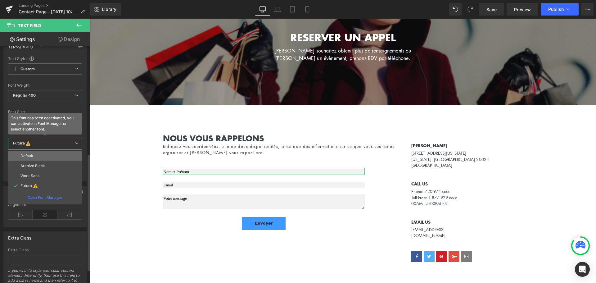
click at [69, 155] on li "Default" at bounding box center [45, 156] width 74 height 10
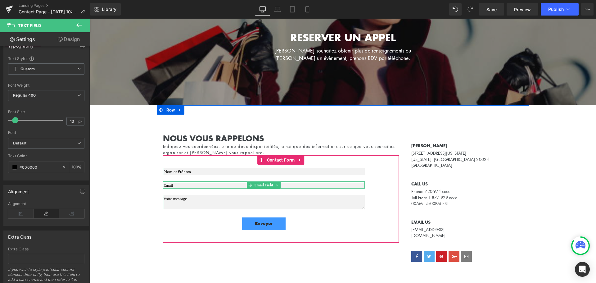
click at [175, 183] on input "email" at bounding box center [264, 186] width 202 height 6
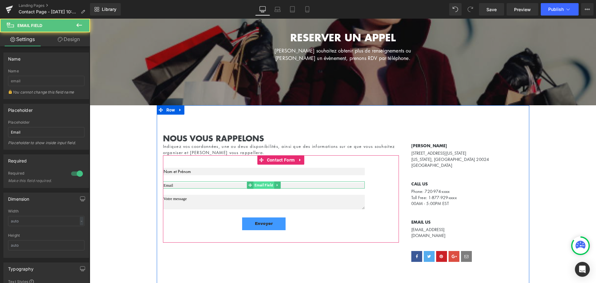
click at [257, 185] on span "Email Field" at bounding box center [263, 184] width 21 height 7
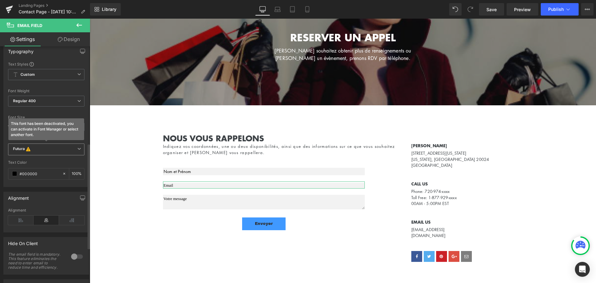
click at [59, 150] on b "Futura This font has been deactivated, you can activate in Font Manager or sele…" at bounding box center [45, 149] width 64 height 6
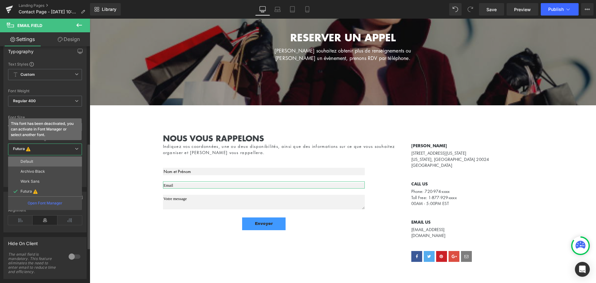
click at [58, 158] on li "Default" at bounding box center [45, 162] width 74 height 10
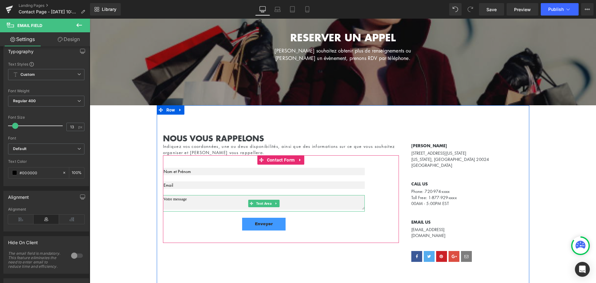
click at [174, 203] on textarea at bounding box center [264, 202] width 202 height 15
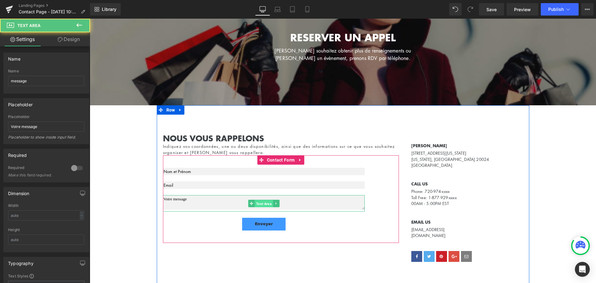
click at [263, 203] on span "Text Area" at bounding box center [264, 203] width 18 height 7
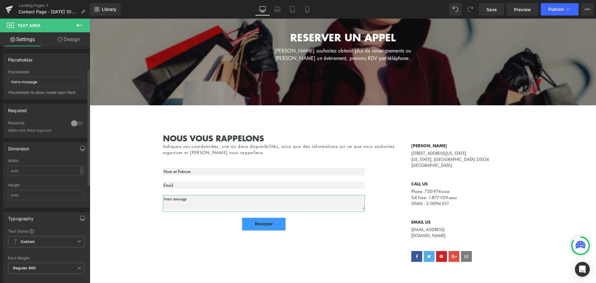
scroll to position [155, 0]
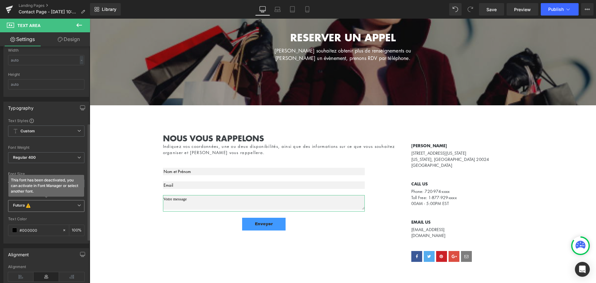
click at [48, 206] on b "Futura This font has been deactivated, you can activate in Font Manager or sele…" at bounding box center [45, 206] width 64 height 6
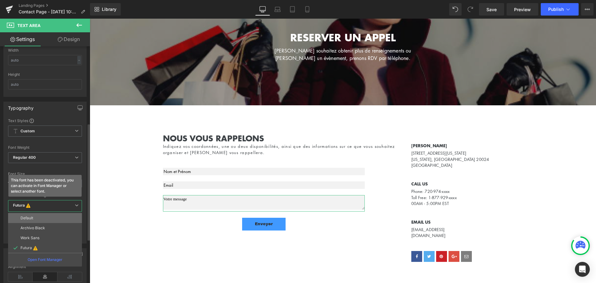
click at [45, 219] on li "Default" at bounding box center [45, 218] width 74 height 10
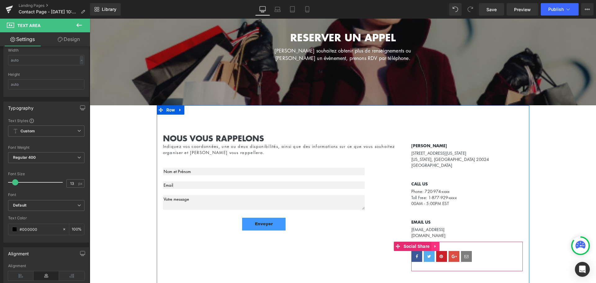
click at [435, 245] on icon at bounding box center [435, 246] width 1 height 3
click at [438, 244] on icon at bounding box center [439, 246] width 4 height 4
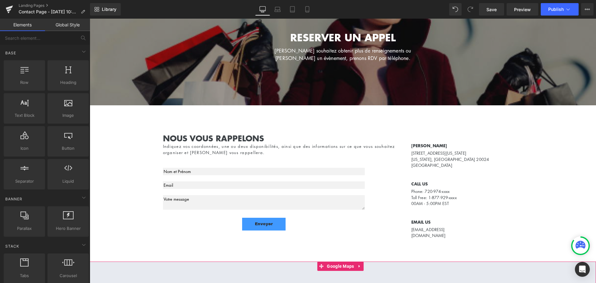
click at [359, 265] on icon at bounding box center [359, 266] width 1 height 3
click at [363, 265] on icon at bounding box center [364, 266] width 4 height 4
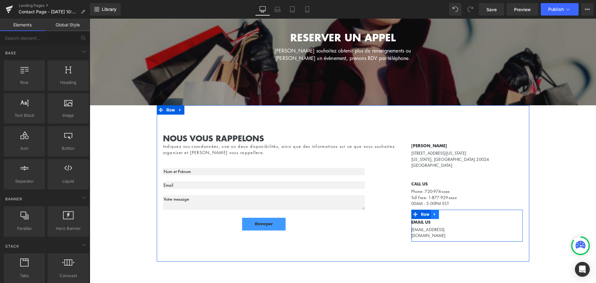
click at [434, 215] on icon at bounding box center [435, 214] width 4 height 5
click at [449, 216] on icon at bounding box center [451, 214] width 4 height 4
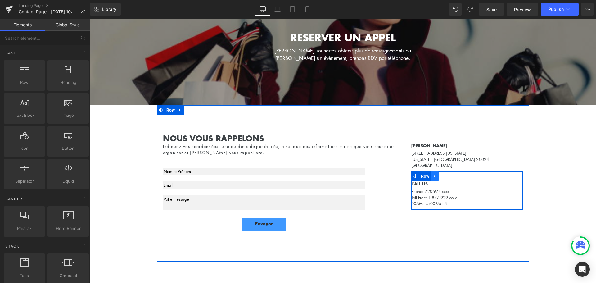
click at [435, 176] on icon at bounding box center [435, 176] width 4 height 5
click at [449, 177] on icon at bounding box center [451, 176] width 4 height 4
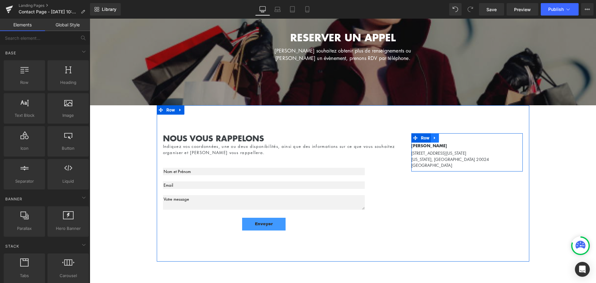
click at [433, 139] on icon at bounding box center [435, 138] width 4 height 5
click at [449, 139] on icon at bounding box center [451, 138] width 4 height 4
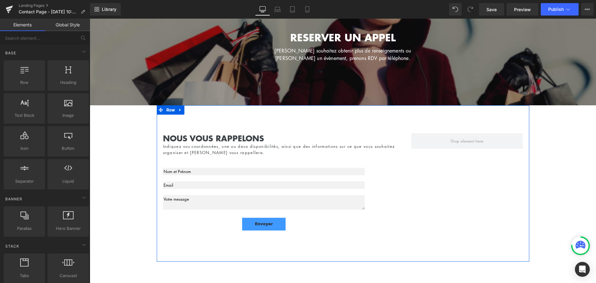
click at [359, 116] on div "NOUS VOUS RAPPELONS Heading Indiquez vos coordonnées, une ou deux disponibilité…" at bounding box center [343, 183] width 373 height 156
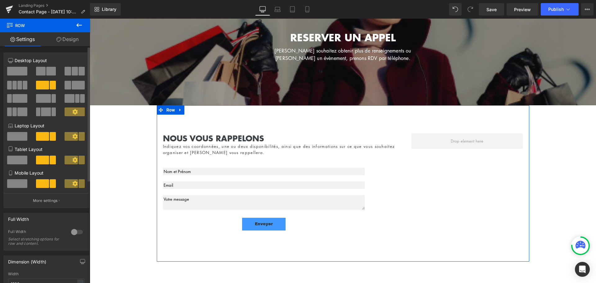
click at [17, 70] on span at bounding box center [17, 71] width 20 height 9
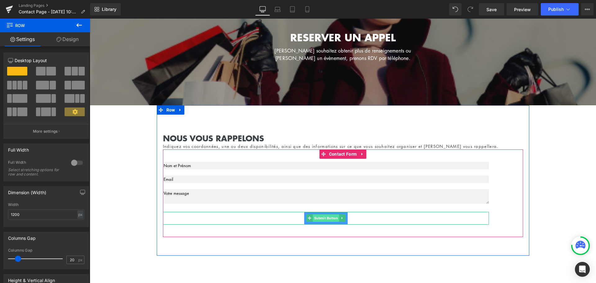
click at [323, 219] on span "Submit Button" at bounding box center [326, 217] width 26 height 7
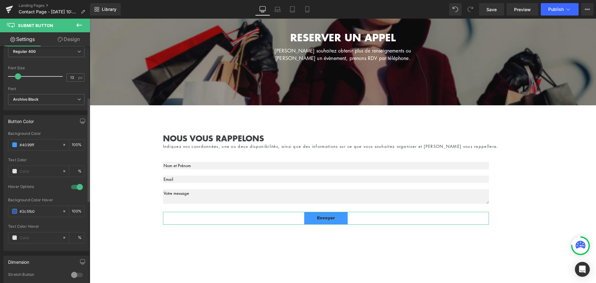
scroll to position [124, 0]
click at [37, 143] on input "#4099ff" at bounding box center [40, 144] width 40 height 7
paste input "f1e4d8"
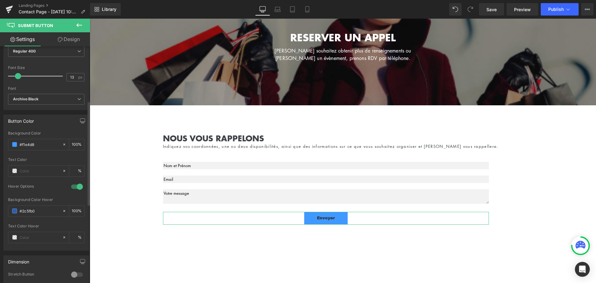
type input "#f1e4d8"
click at [39, 158] on div "Text Color" at bounding box center [46, 159] width 76 height 4
click at [41, 209] on input "#2c5fb0" at bounding box center [40, 210] width 40 height 7
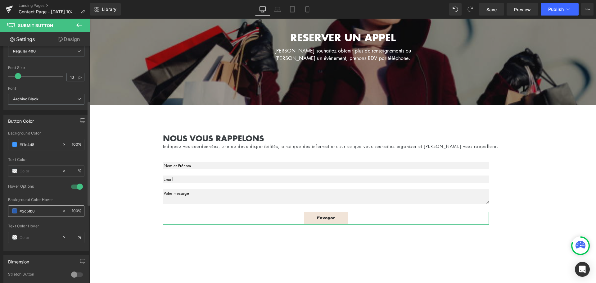
paste input "f1e4d8"
type input "#f1e4d8"
type input "19"
click at [20, 76] on span at bounding box center [21, 76] width 6 height 6
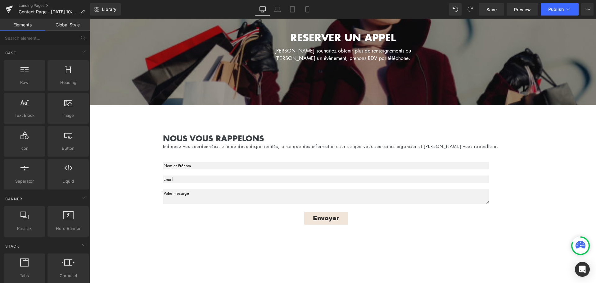
click at [126, 141] on div "reserver un appel Heading Vous souhaitez obtenir plus de renseignements ou book…" at bounding box center [343, 161] width 507 height 351
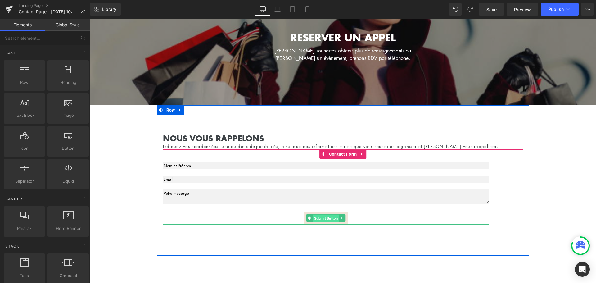
click at [324, 218] on span "Submit Button" at bounding box center [326, 218] width 26 height 7
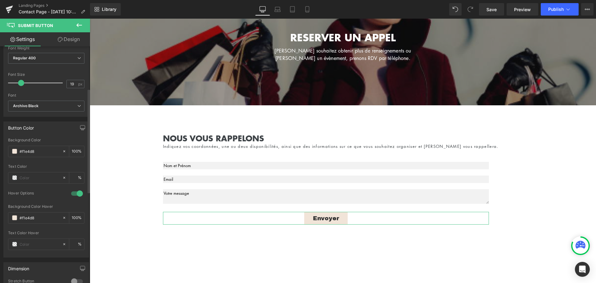
scroll to position [0, 0]
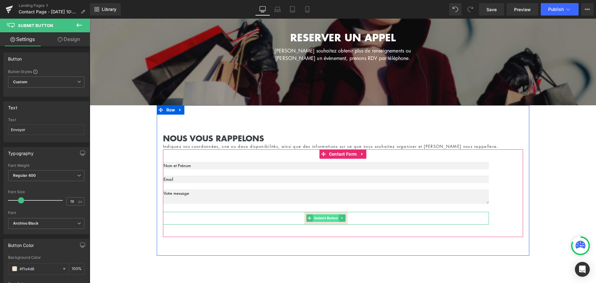
click at [331, 217] on span "Submit Button" at bounding box center [326, 217] width 26 height 7
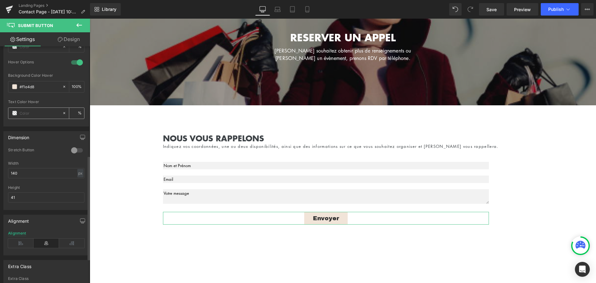
scroll to position [304, 0]
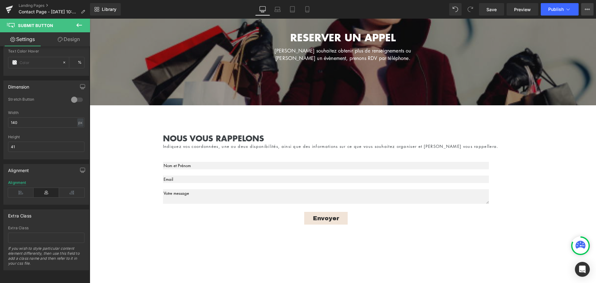
click at [584, 8] on button "View Live Page View with current Template Save Template to Library Schedule Pub…" at bounding box center [587, 9] width 12 height 12
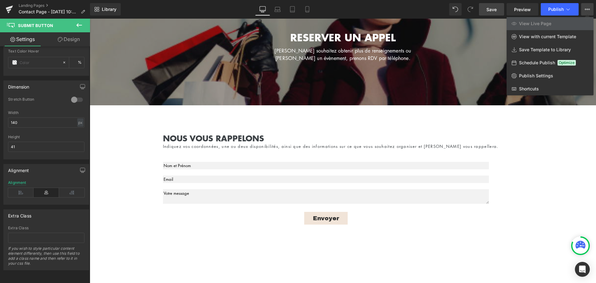
click at [495, 12] on span "Save" at bounding box center [492, 9] width 10 height 7
click at [246, 143] on div at bounding box center [343, 151] width 507 height 264
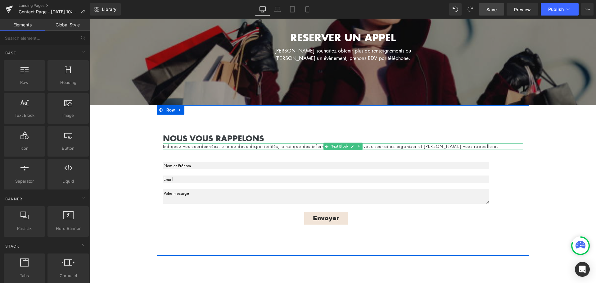
click at [476, 146] on div "Indiquez vos coordonnées, une ou deux disponibilités, ainsi que des information…" at bounding box center [343, 146] width 360 height 6
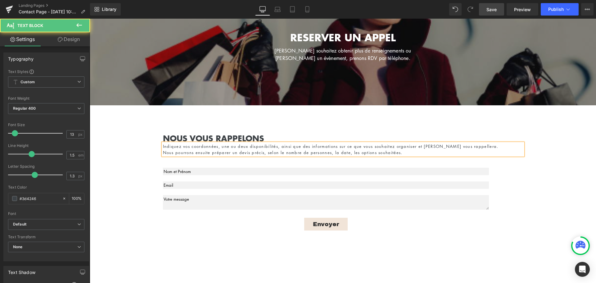
click at [276, 146] on div "Indiquez vos coordonnées, une ou deux disponibilités, ainsi que des information…" at bounding box center [343, 149] width 360 height 12
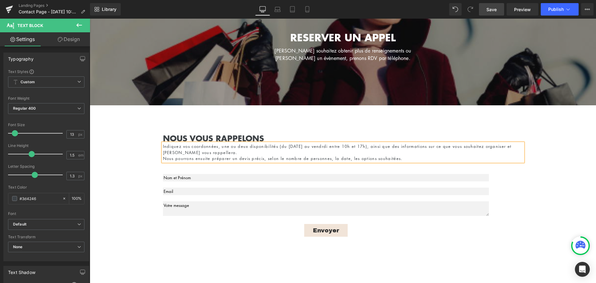
click at [492, 9] on span "Save" at bounding box center [492, 9] width 10 height 7
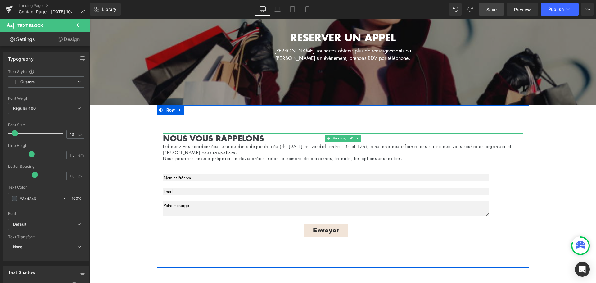
click at [201, 137] on b "NOUS VOUS RAPPELONS" at bounding box center [213, 137] width 101 height 11
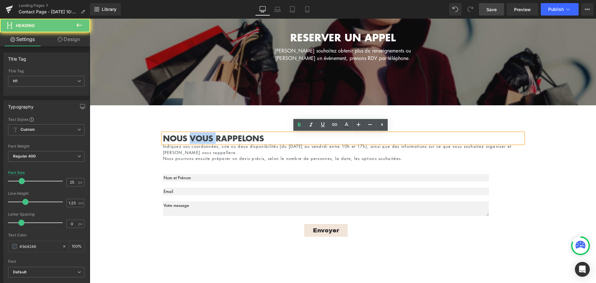
click at [201, 137] on b "NOUS VOUS RAPPELONS" at bounding box center [213, 137] width 101 height 11
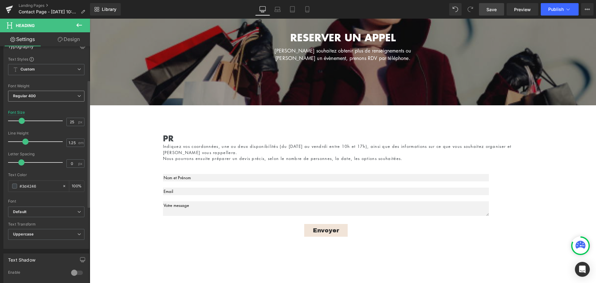
scroll to position [62, 0]
click at [58, 213] on span "Default" at bounding box center [46, 210] width 76 height 11
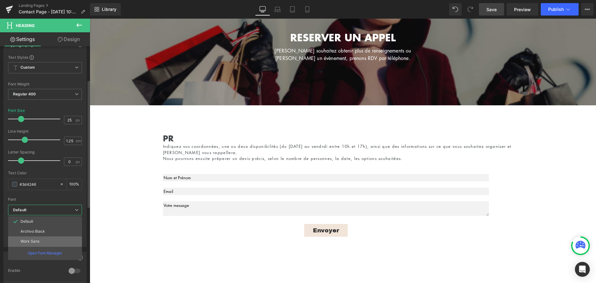
click at [54, 241] on li "Work Sans" at bounding box center [45, 241] width 74 height 10
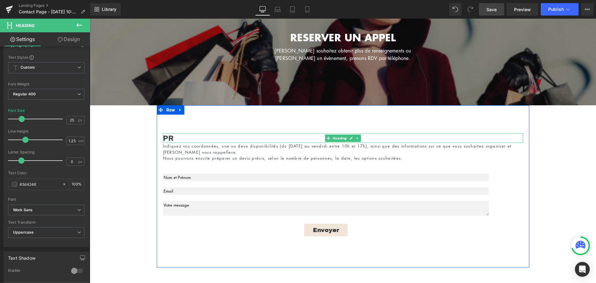
click at [183, 138] on h1 "pR" at bounding box center [343, 138] width 360 height 10
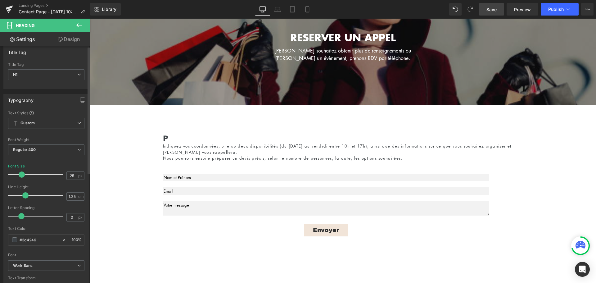
scroll to position [0, 0]
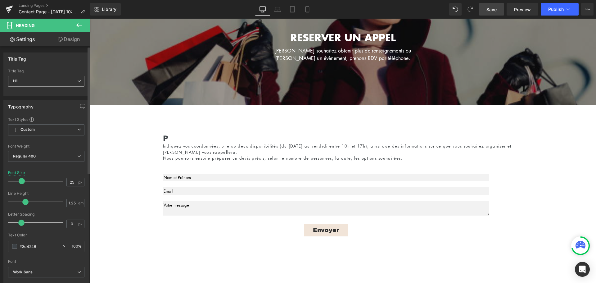
click at [54, 81] on span "H1" at bounding box center [46, 81] width 76 height 11
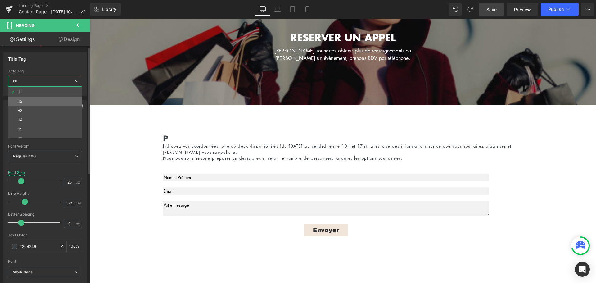
click at [51, 101] on li "H2" at bounding box center [46, 101] width 77 height 9
type input "14"
type input "1.65"
type input "#303030"
type input "100"
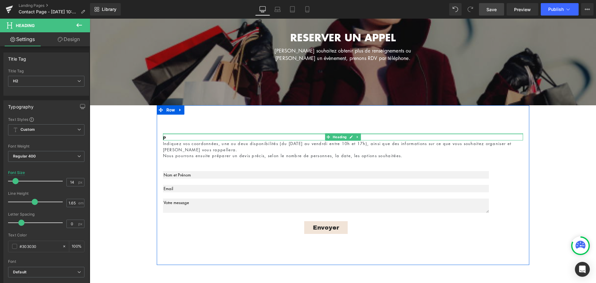
click at [169, 137] on h2 "p" at bounding box center [343, 136] width 360 height 7
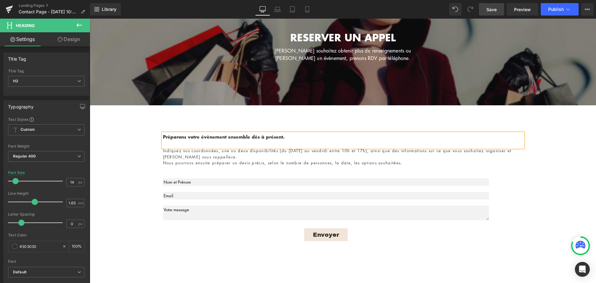
click at [169, 137] on b "Préparons votre évènement ensemble dès à présent." at bounding box center [224, 137] width 122 height 7
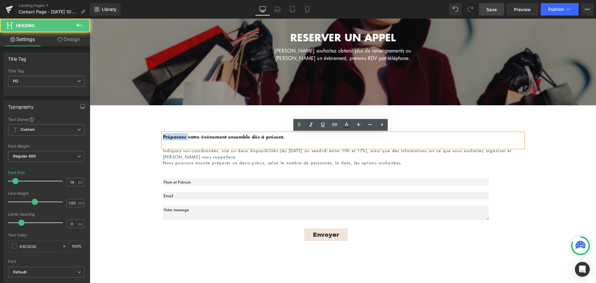
click at [169, 137] on b "Préparons votre évènement ensemble dès à présent." at bounding box center [224, 137] width 122 height 7
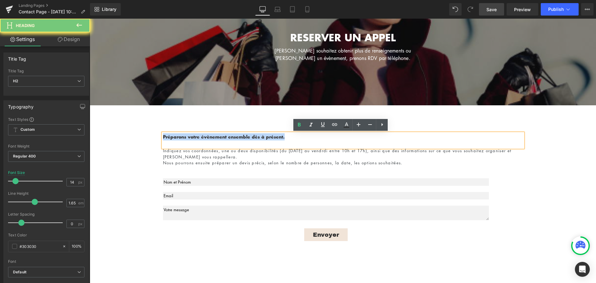
click at [169, 137] on b "Préparons votre évènement ensemble dès à présent." at bounding box center [224, 137] width 122 height 7
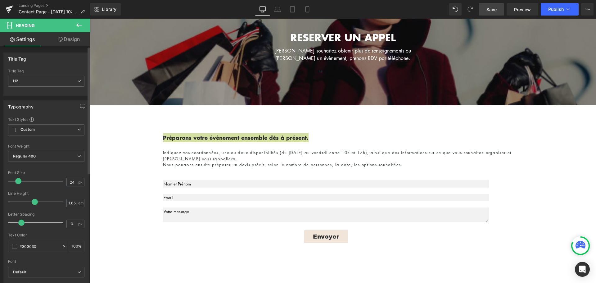
type input "25"
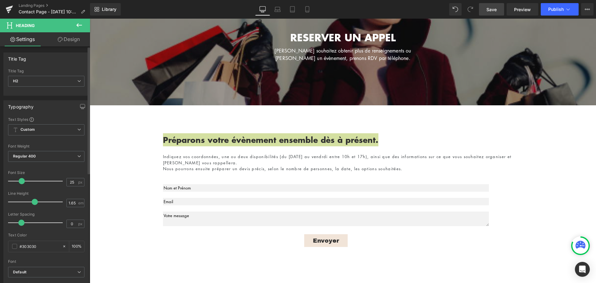
drag, startPoint x: 16, startPoint y: 180, endPoint x: 21, endPoint y: 181, distance: 5.6
click at [21, 181] on span at bounding box center [22, 181] width 6 height 6
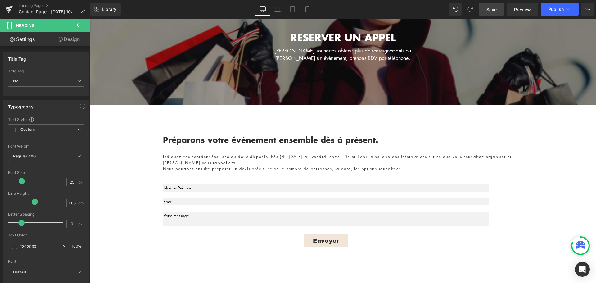
click at [138, 121] on div "reserver un appel Heading Vous souhaitez obtenir plus de renseignements ou book…" at bounding box center [343, 173] width 507 height 374
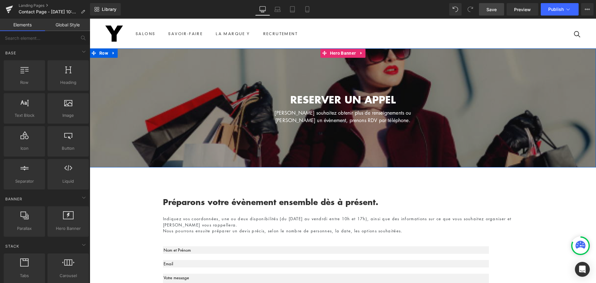
click at [274, 66] on div at bounding box center [343, 107] width 507 height 119
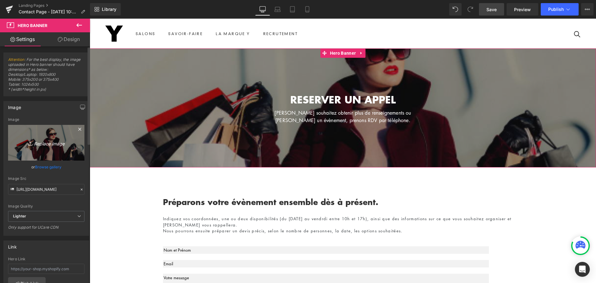
click at [47, 145] on icon "Replace Image" at bounding box center [46, 143] width 50 height 8
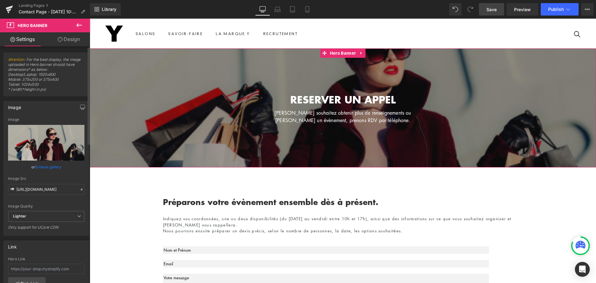
click at [43, 165] on link "Browse gallery" at bounding box center [48, 167] width 26 height 11
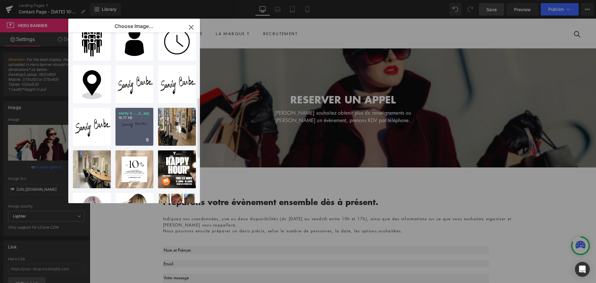
scroll to position [182, 0]
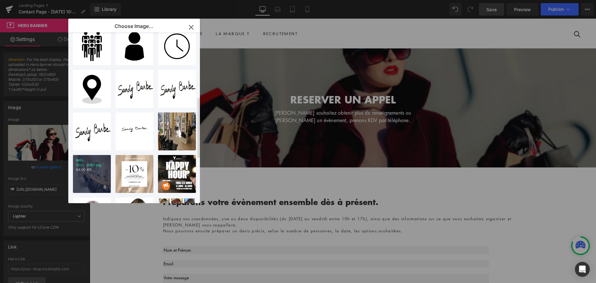
click at [91, 174] on div "IMG-202...0067.jpg 64.00 KB" at bounding box center [92, 174] width 38 height 38
type input "https://ucarecdn.com/a8c4df28-cdfb-485e-9a2c-3c8461a8b965/-/format/auto/-/previ…"
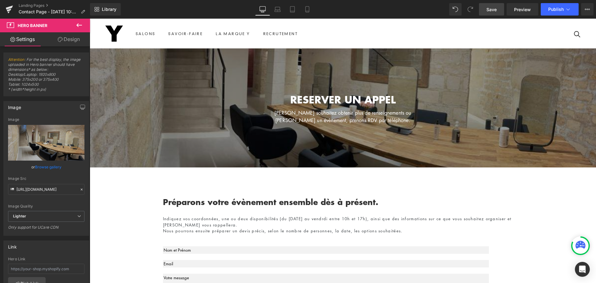
click at [127, 189] on div "reserver un appel Heading Vous souhaitez obtenir plus de renseignements ou book…" at bounding box center [343, 235] width 507 height 374
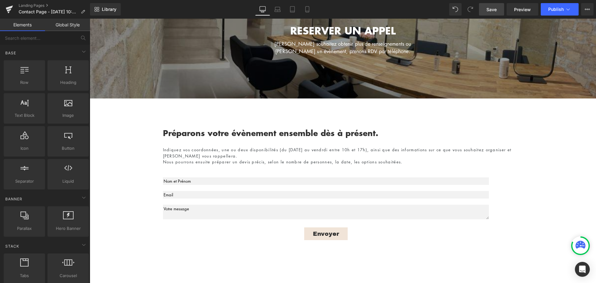
scroll to position [0, 0]
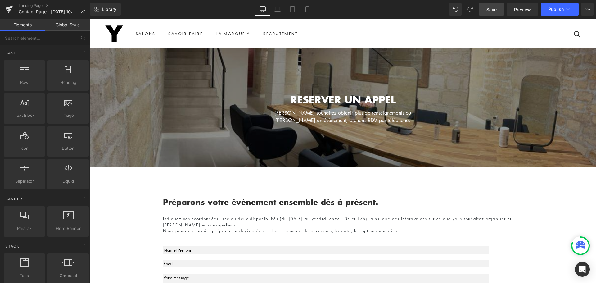
click at [496, 12] on span "Save" at bounding box center [492, 9] width 10 height 7
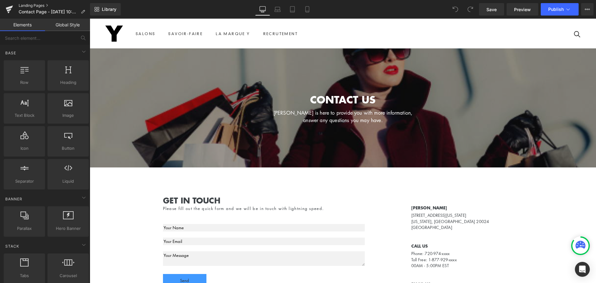
click at [39, 5] on link "Landing Pages" at bounding box center [54, 5] width 71 height 5
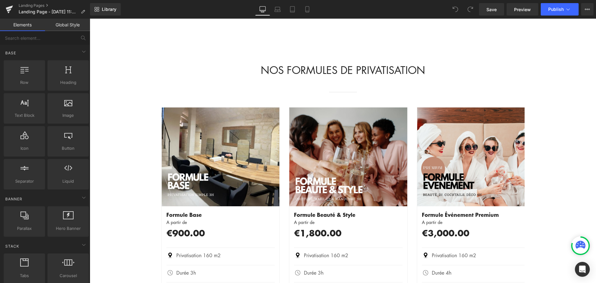
scroll to position [590, 0]
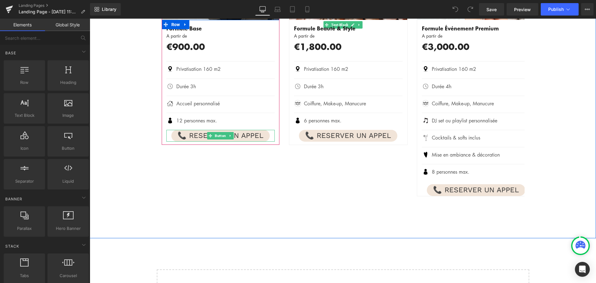
click at [265, 136] on link "📞 RESERVER UN APPEL" at bounding box center [220, 136] width 98 height 12
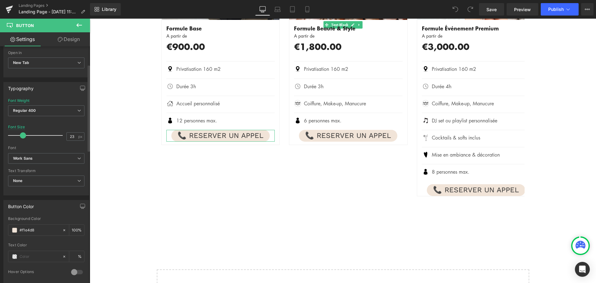
scroll to position [186, 0]
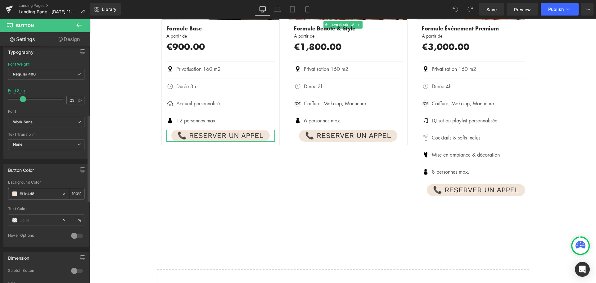
drag, startPoint x: 20, startPoint y: 192, endPoint x: 45, endPoint y: 194, distance: 24.9
click at [45, 194] on input "#f1e4d8" at bounding box center [40, 193] width 40 height 7
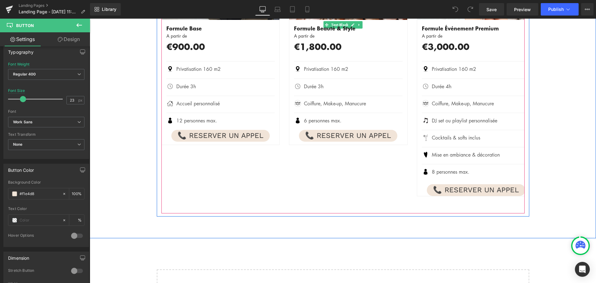
click at [316, 152] on div "- 90000 %" at bounding box center [417, 67] width 511 height 293
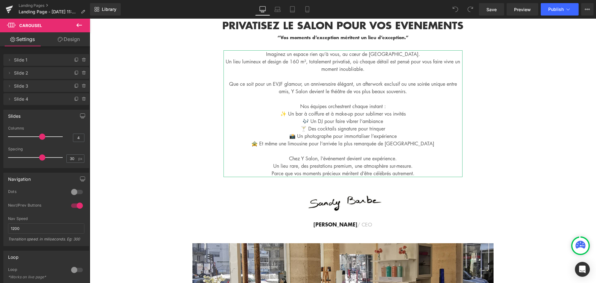
scroll to position [0, 0]
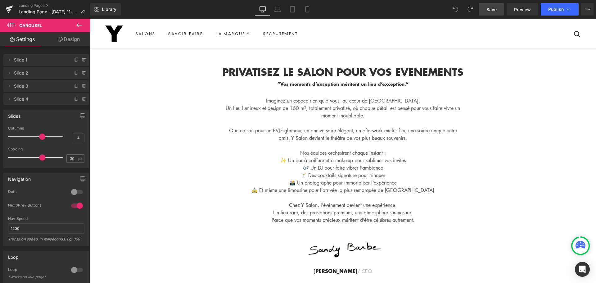
click at [492, 9] on span "Save" at bounding box center [492, 9] width 10 height 7
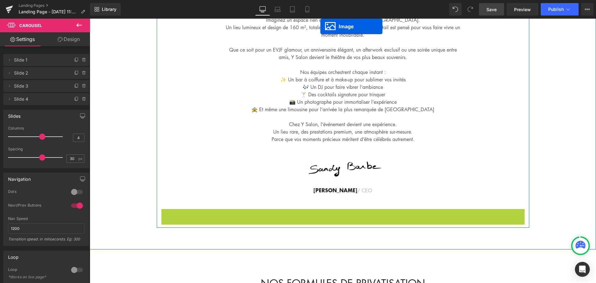
scroll to position [75, 0]
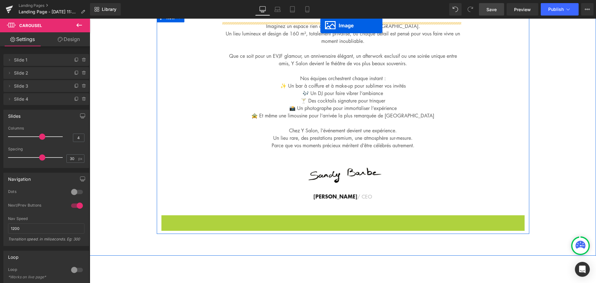
drag, startPoint x: 331, startPoint y: 230, endPoint x: 316, endPoint y: 12, distance: 217.9
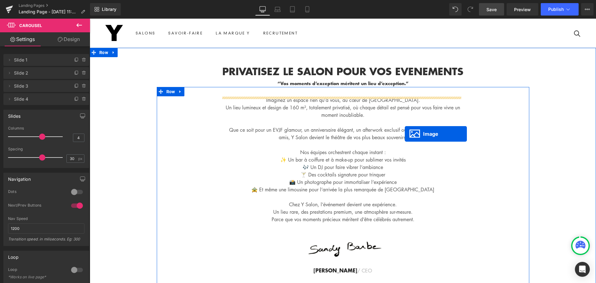
scroll to position [0, 0]
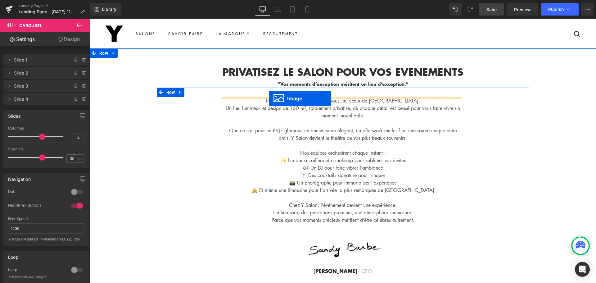
click at [269, 98] on p "Imaginez un espace rien qu’à vous, au cœur de Paris." at bounding box center [343, 100] width 239 height 7
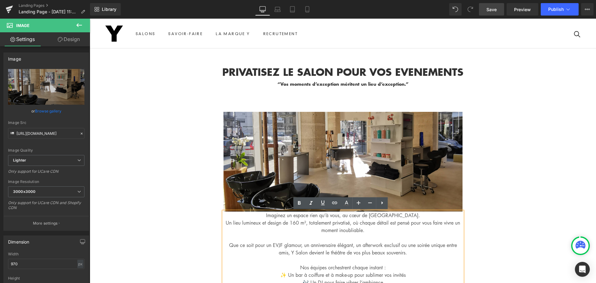
click at [541, 114] on div "PRIVATISEZ LE SALON POUR VOS EVENEMENTS “Vos moments d’exception méritent un li…" at bounding box center [343, 228] width 507 height 329
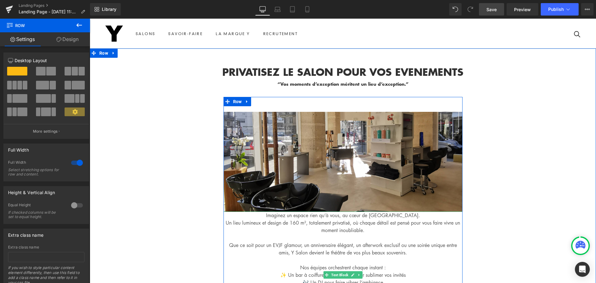
click at [276, 216] on p "Imaginez un espace rien qu’à vous, au cœur de Paris." at bounding box center [343, 215] width 239 height 7
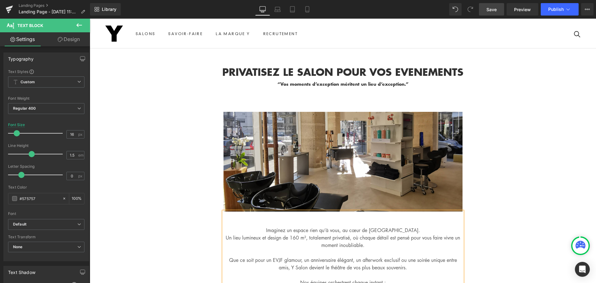
click at [491, 155] on div "Image Imaginez un espace rien qu’à vous, au cœur de Paris. Un lieu lumineux et …" at bounding box center [343, 250] width 373 height 307
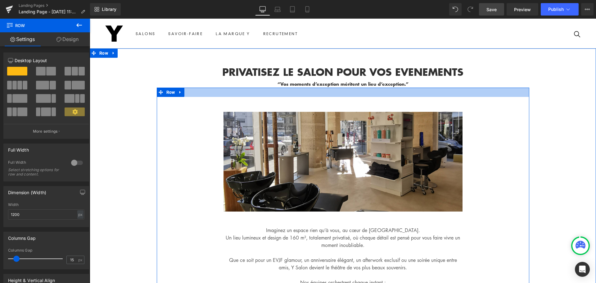
click at [358, 95] on div at bounding box center [343, 92] width 373 height 9
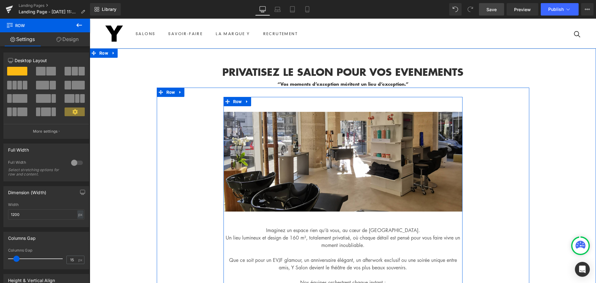
click at [366, 105] on div "Image Imaginez un espace rien qu’à vous, au cœur de Paris. Un lieu lumineux et …" at bounding box center [343, 250] width 239 height 307
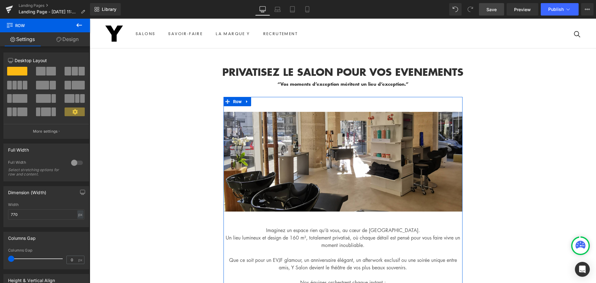
click at [67, 41] on link "Design" at bounding box center [67, 39] width 45 height 14
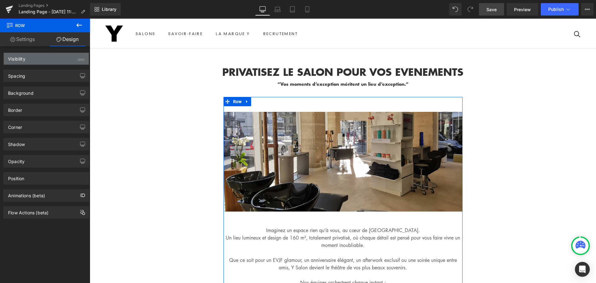
click at [52, 63] on div "Visibility (All)" at bounding box center [46, 59] width 85 height 12
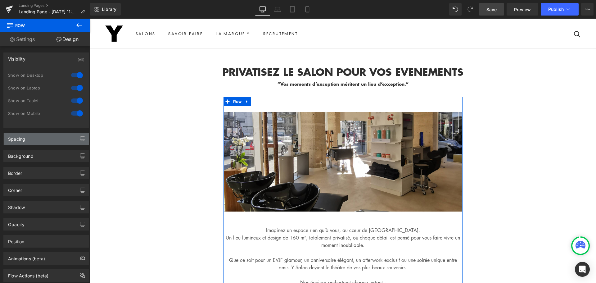
click at [41, 136] on div "Spacing" at bounding box center [46, 139] width 85 height 12
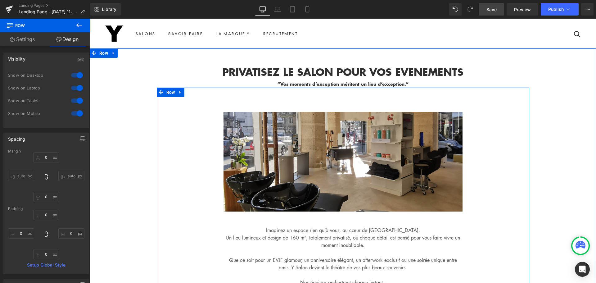
click at [173, 128] on div "Image Imaginez un espace rien qu’à vous, au cœur de Paris. Un lieu lumineux et …" at bounding box center [343, 250] width 373 height 307
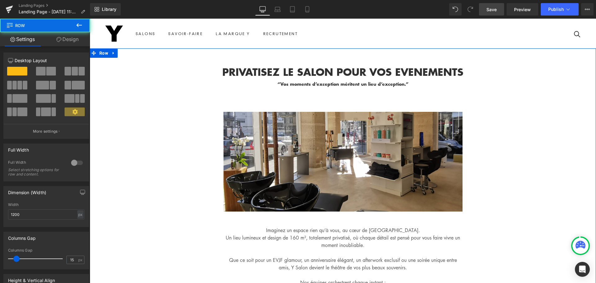
click at [138, 78] on h1 "PRIVATISEZ LE SALON POUR VOS EVENEMENTS" at bounding box center [343, 72] width 507 height 16
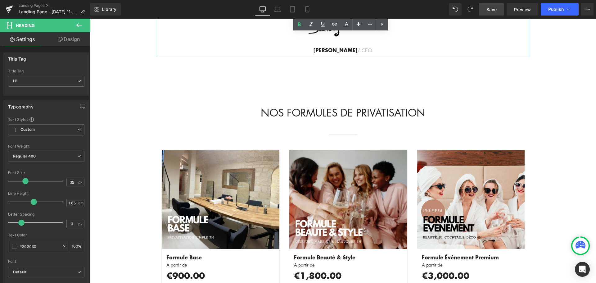
scroll to position [435, 0]
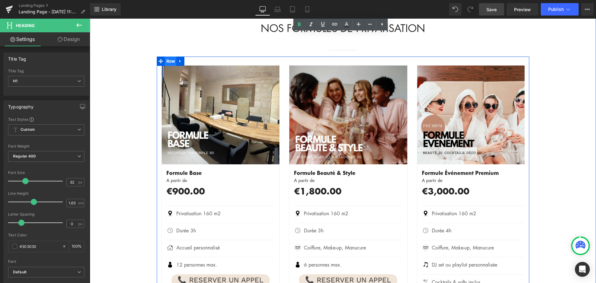
click at [170, 60] on span "Row" at bounding box center [171, 61] width 12 height 9
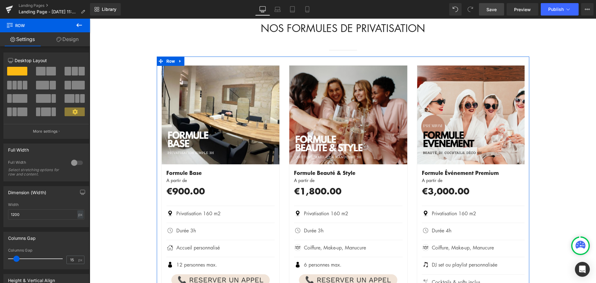
click at [77, 112] on span at bounding box center [75, 111] width 20 height 9
click at [51, 133] on p "More settings" at bounding box center [45, 132] width 25 height 6
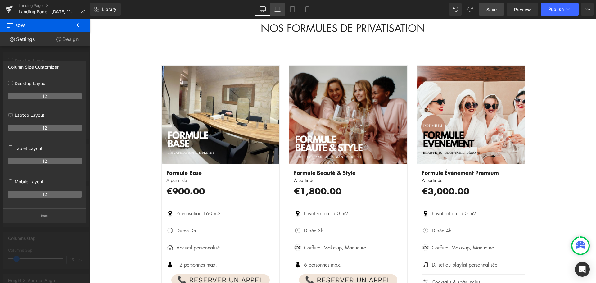
click at [275, 10] on icon at bounding box center [278, 9] width 6 height 6
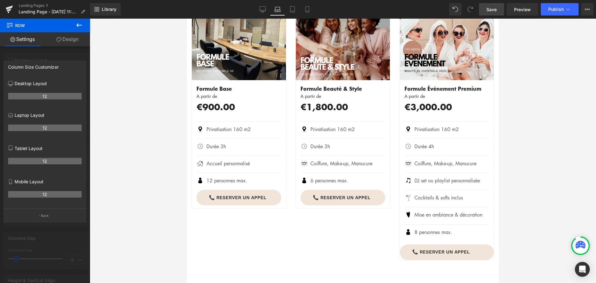
scroll to position [369, 0]
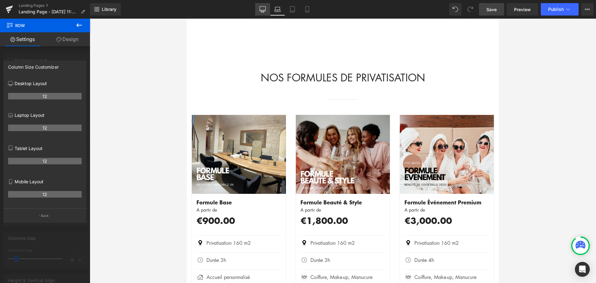
click at [260, 9] on icon at bounding box center [263, 9] width 6 height 5
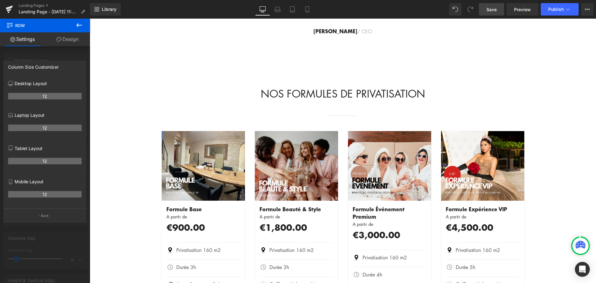
click at [204, 126] on body "Aller au contenu Salons Salon Y Boissy saint Léger (94) Salon Y Brie comte Robe…" at bounding box center [343, 194] width 507 height 1091
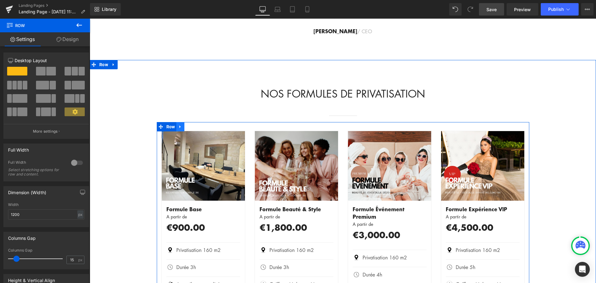
click at [178, 127] on icon at bounding box center [180, 126] width 4 height 5
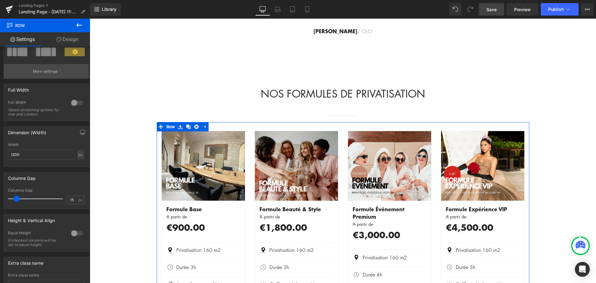
scroll to position [62, 0]
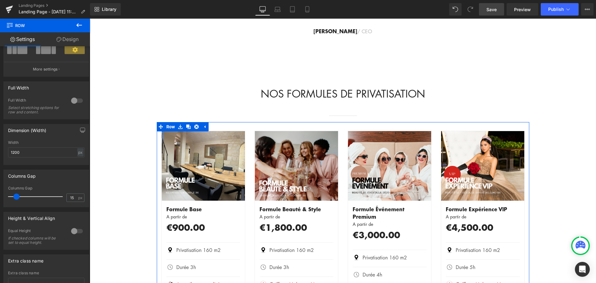
click at [77, 101] on div at bounding box center [77, 101] width 15 height 10
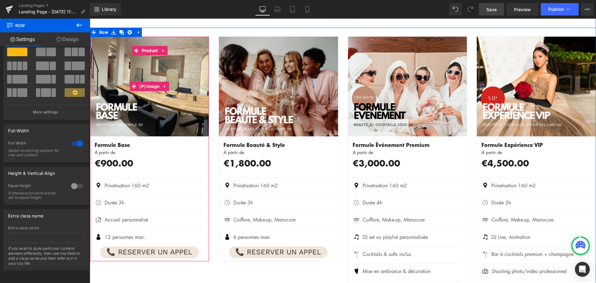
scroll to position [462, 0]
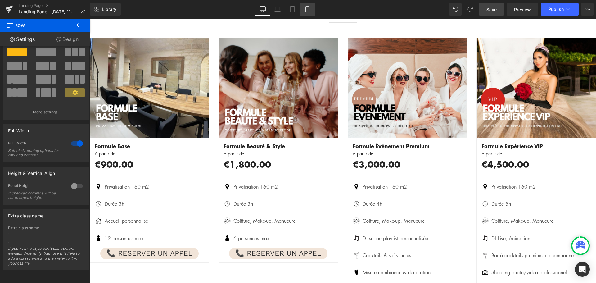
click at [309, 6] on icon at bounding box center [307, 9] width 6 height 6
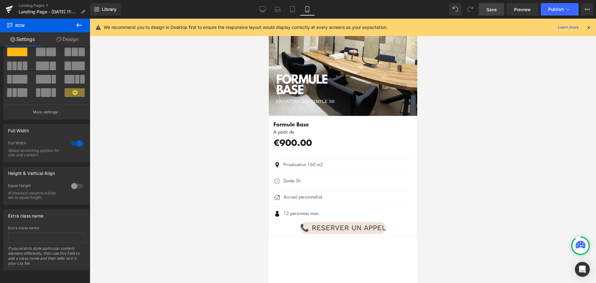
scroll to position [558, 0]
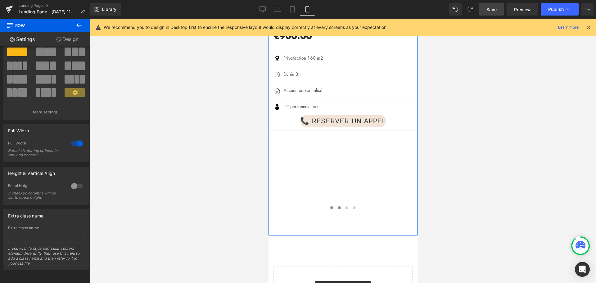
click at [338, 206] on span at bounding box center [339, 207] width 3 height 3
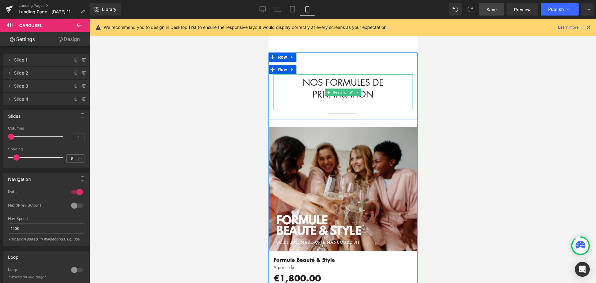
scroll to position [372, 0]
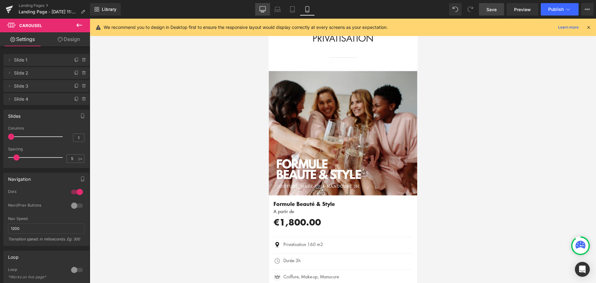
click at [265, 10] on icon at bounding box center [263, 9] width 6 height 6
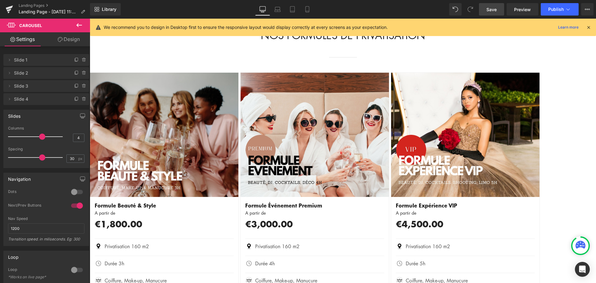
scroll to position [434, 0]
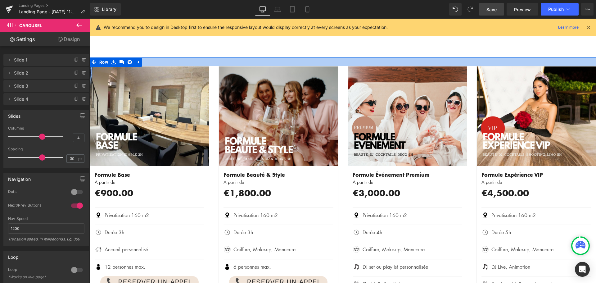
click at [198, 66] on div at bounding box center [343, 61] width 507 height 9
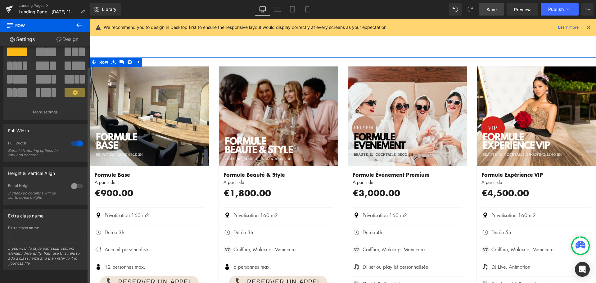
scroll to position [0, 0]
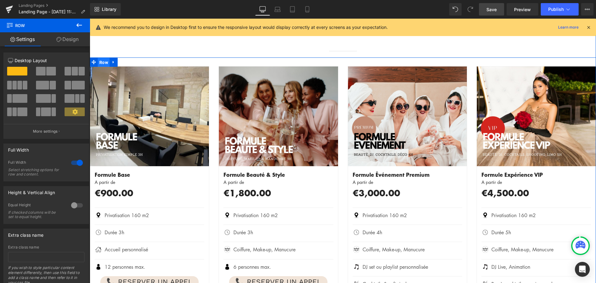
click at [99, 63] on span "Row" at bounding box center [104, 62] width 12 height 9
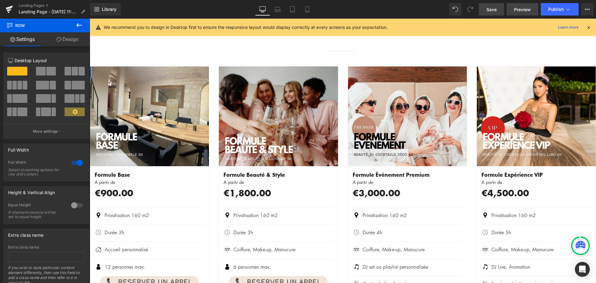
click at [520, 10] on span "Preview" at bounding box center [522, 9] width 17 height 7
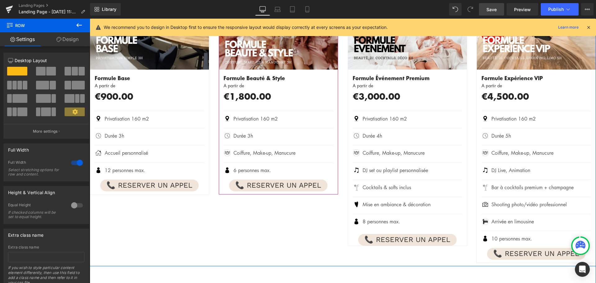
scroll to position [434, 0]
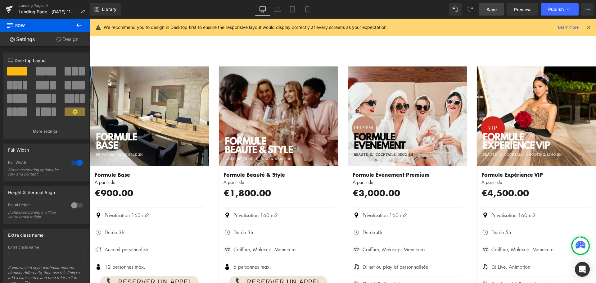
click at [587, 27] on icon at bounding box center [589, 28] width 6 height 6
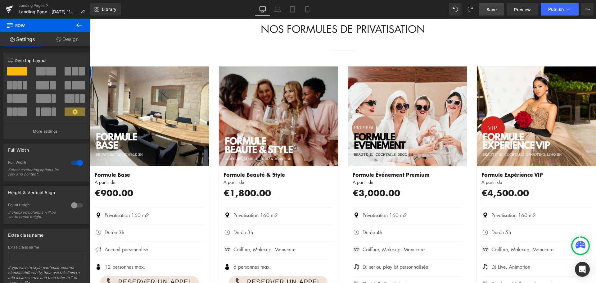
click at [488, 9] on span "Save" at bounding box center [492, 9] width 10 height 7
click at [521, 11] on span "Preview" at bounding box center [522, 9] width 17 height 7
